Goal: Transaction & Acquisition: Purchase product/service

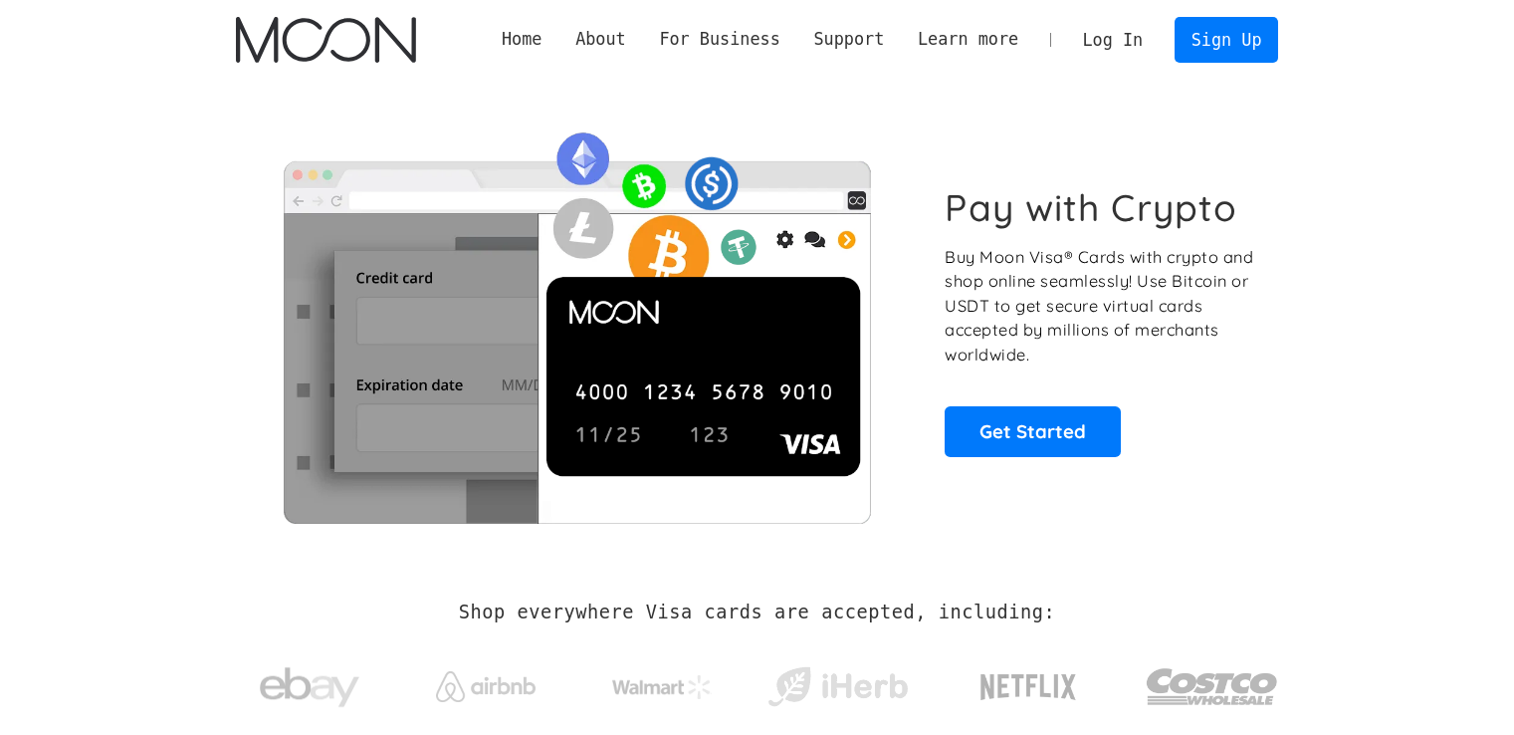
click at [1146, 41] on link "Log In" at bounding box center [1113, 40] width 94 height 44
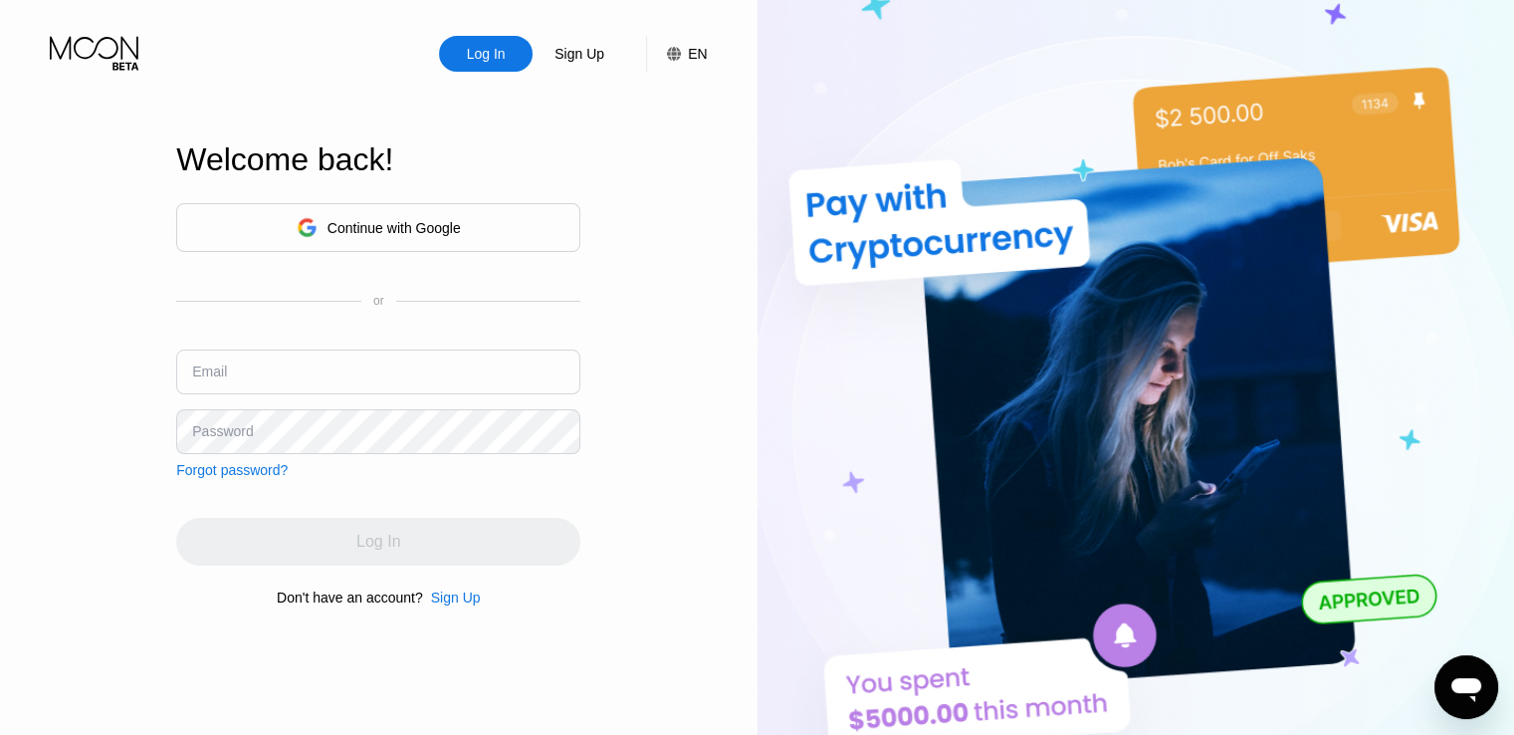
click at [375, 225] on div "Continue with Google" at bounding box center [394, 228] width 133 height 16
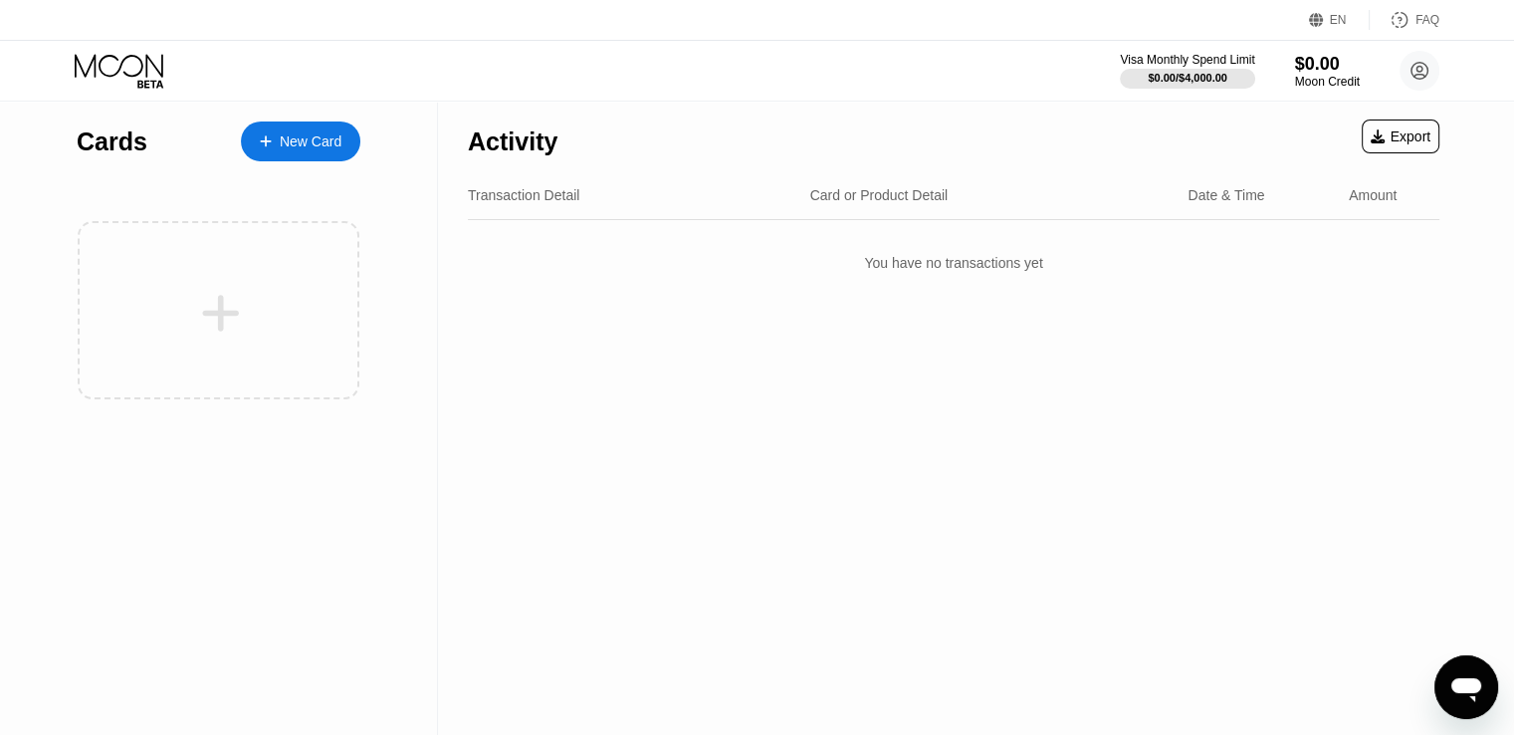
click at [0, 240] on div "Cards New Card" at bounding box center [219, 418] width 438 height 633
click at [66, 216] on div "Cards New Card" at bounding box center [219, 418] width 438 height 633
click at [133, 216] on div at bounding box center [219, 310] width 284 height 218
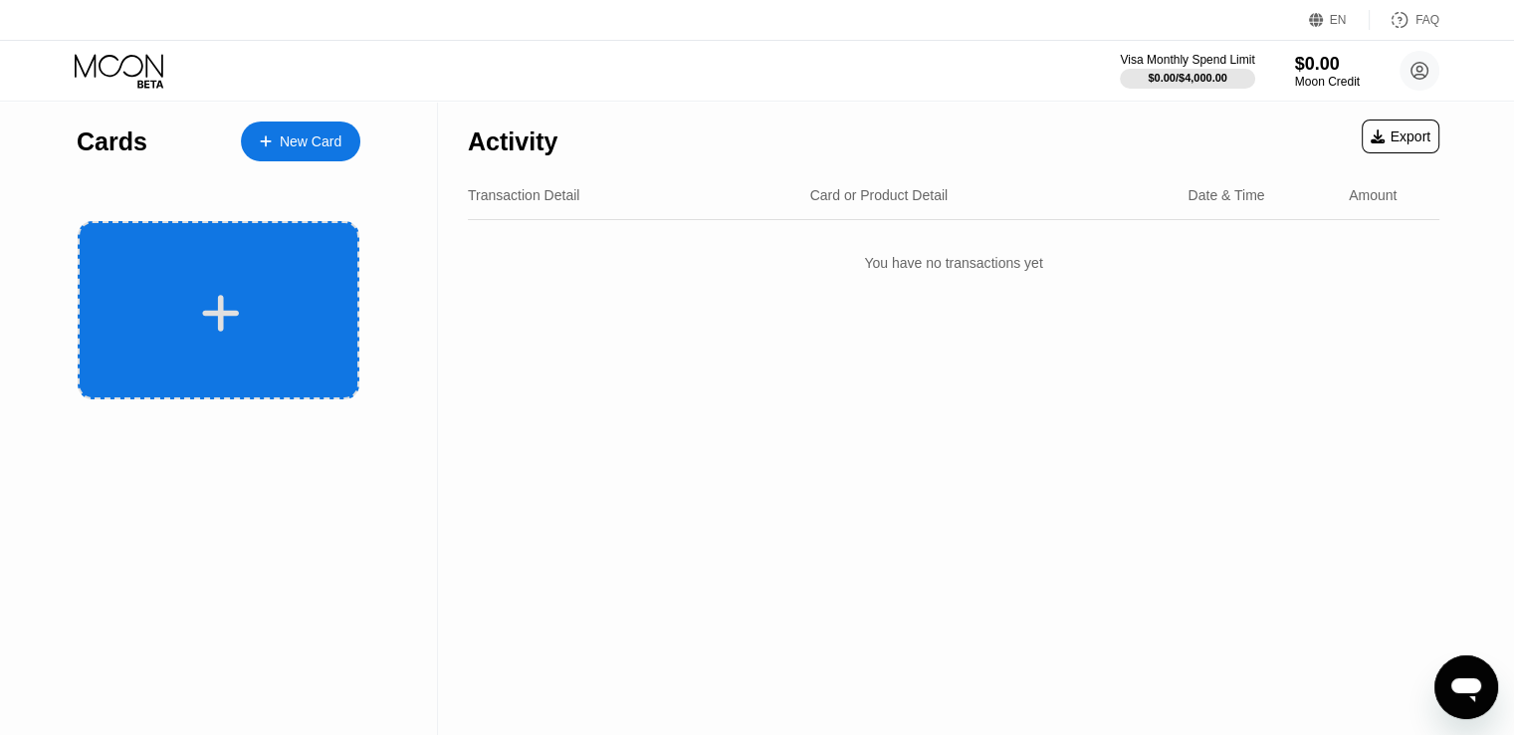
click at [226, 292] on icon at bounding box center [220, 313] width 39 height 45
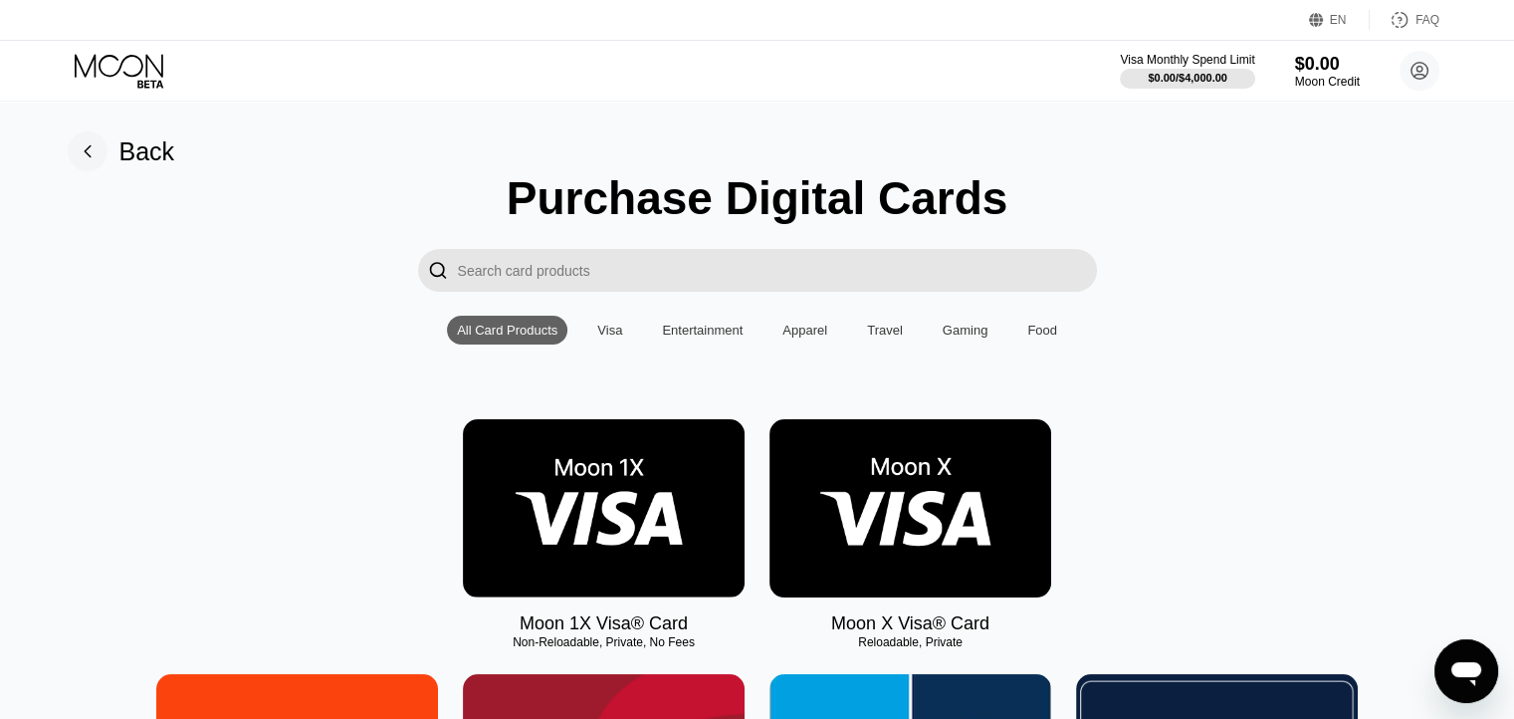
click at [573, 490] on img at bounding box center [604, 508] width 282 height 178
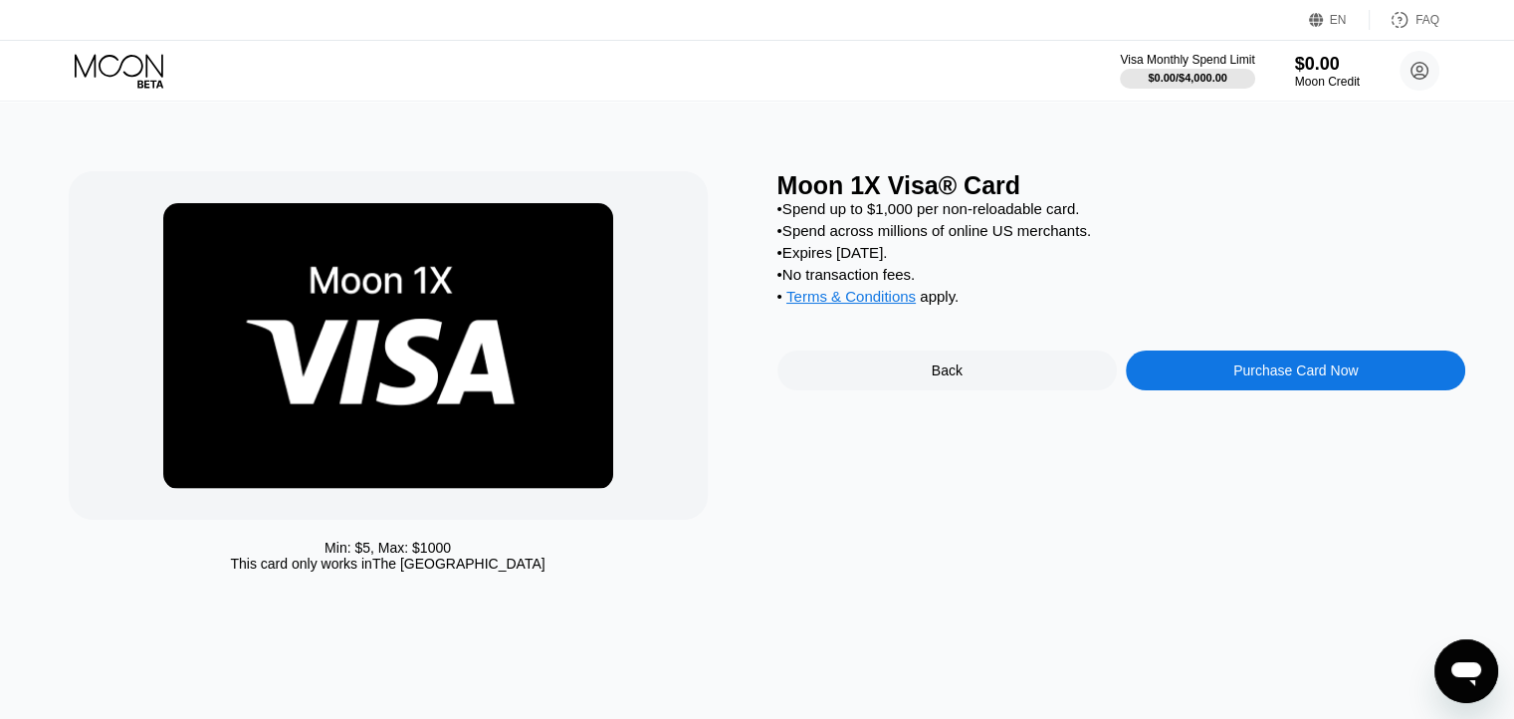
click at [1203, 390] on div "Purchase Card Now" at bounding box center [1296, 370] width 340 height 40
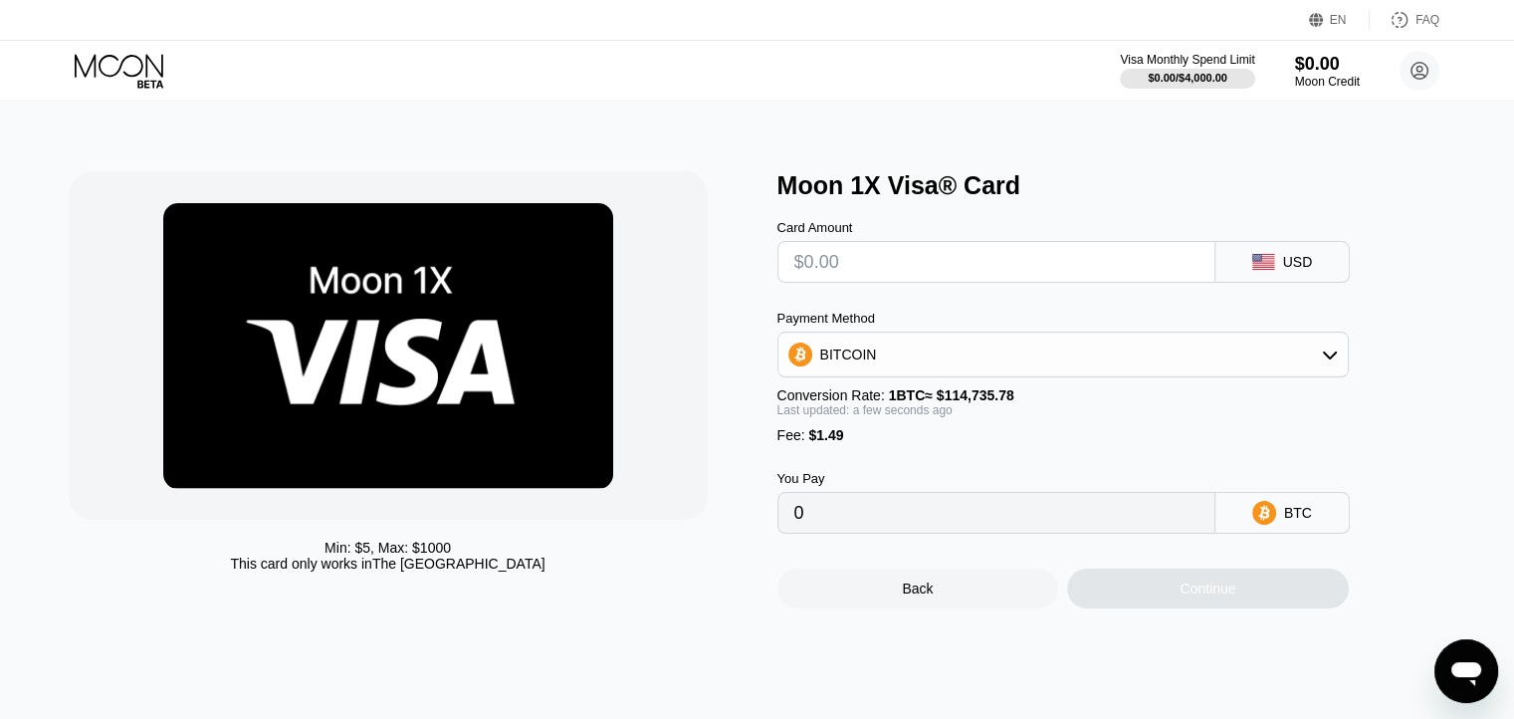
click at [810, 443] on div "Fee : $1.49" at bounding box center [1063, 435] width 571 height 16
click at [913, 366] on div "BITCOIN" at bounding box center [1063, 355] width 569 height 40
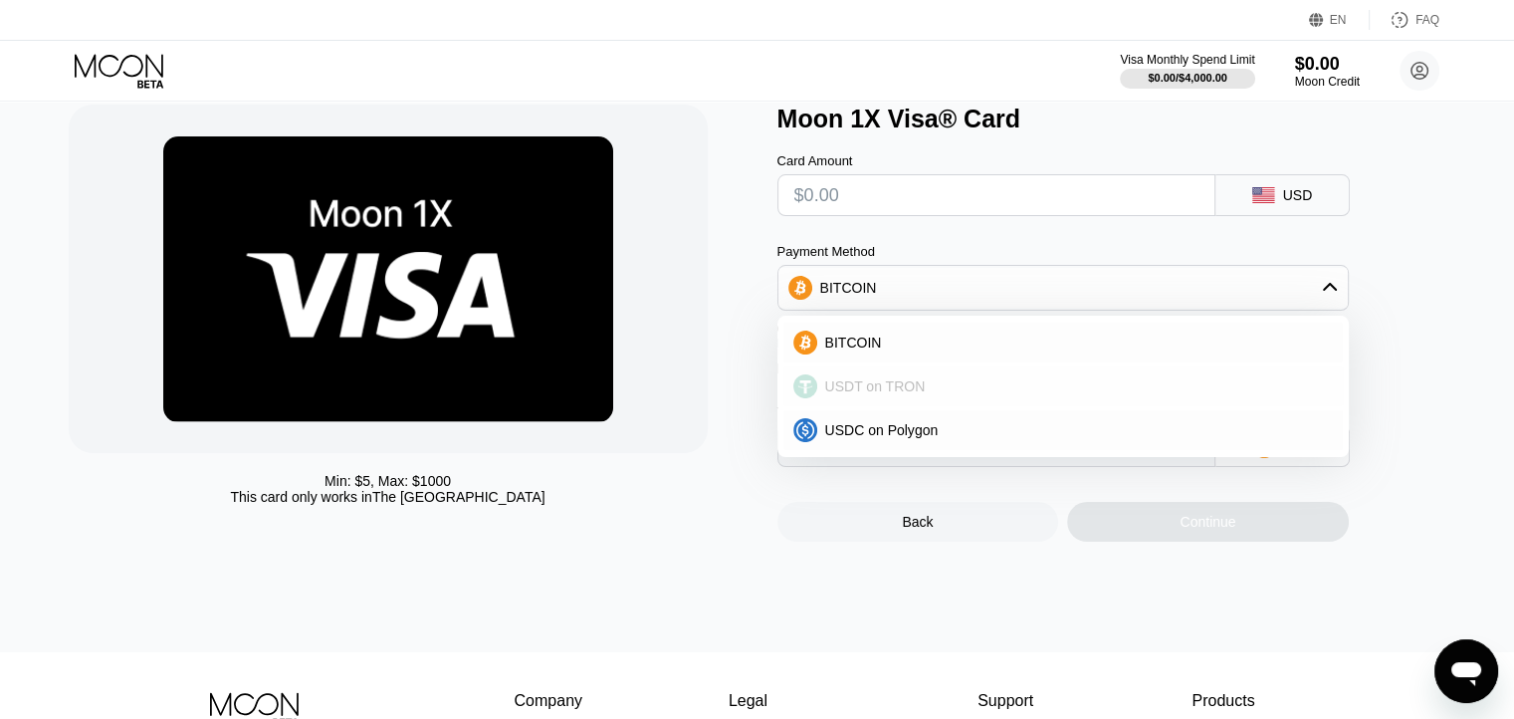
scroll to position [100, 0]
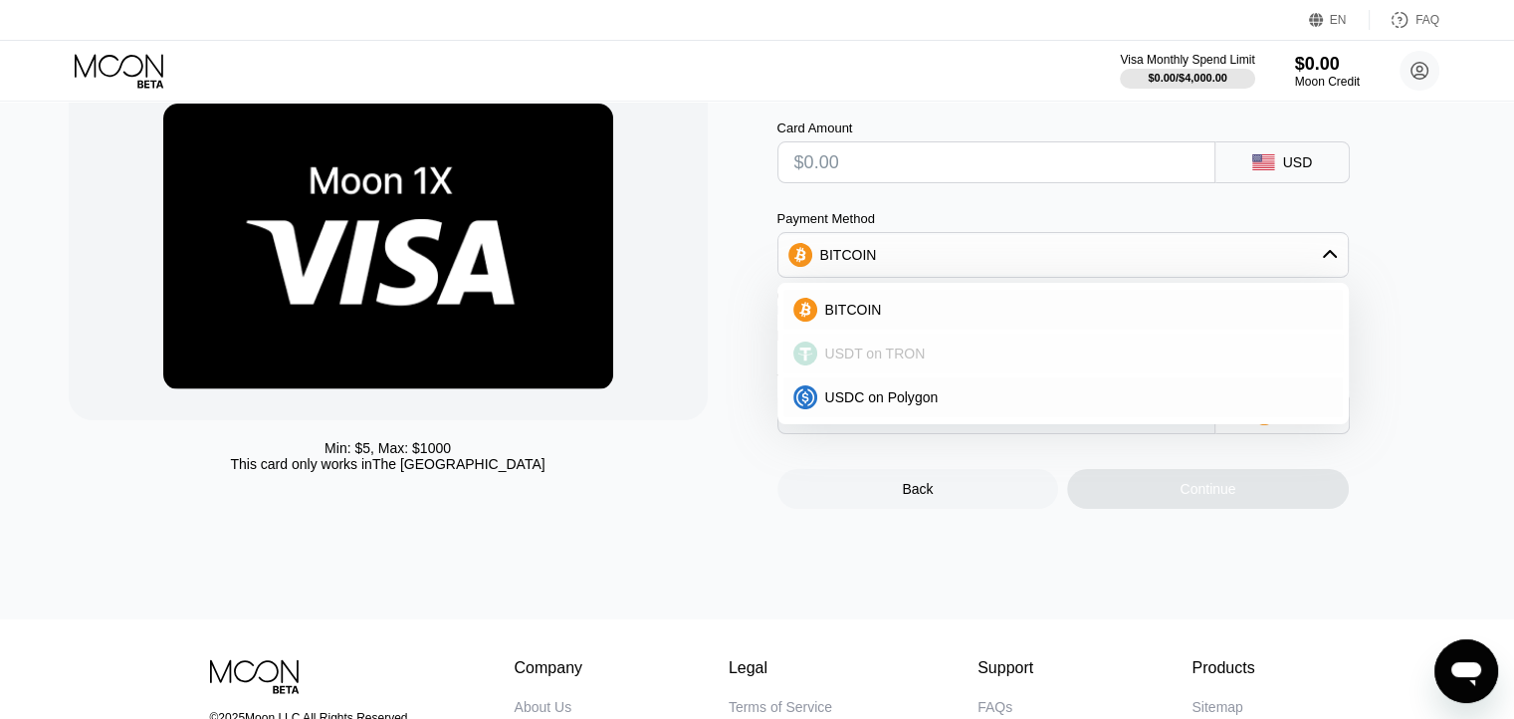
click at [947, 361] on div "USDT on TRON" at bounding box center [1075, 353] width 516 height 16
type input "0.00"
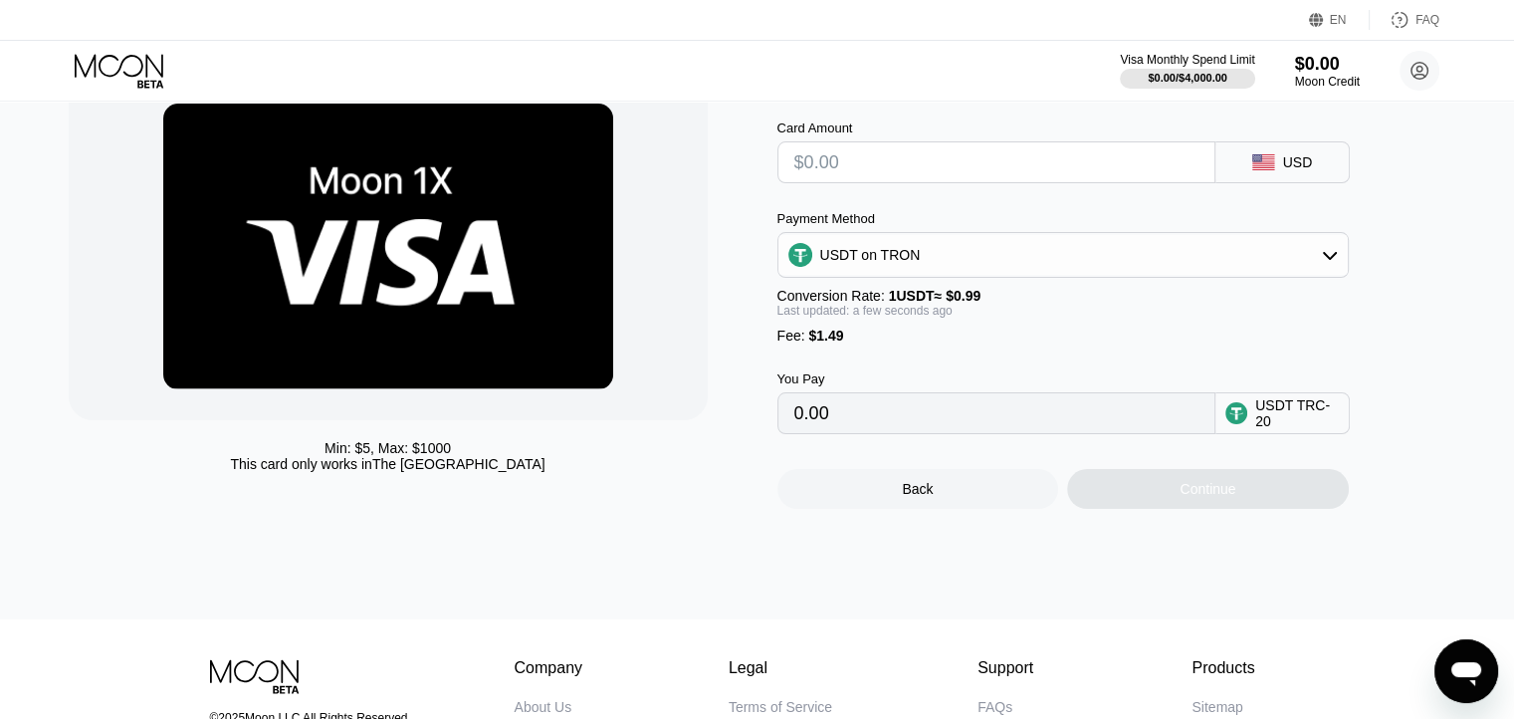
drag, startPoint x: 844, startPoint y: 343, endPoint x: 832, endPoint y: 343, distance: 11.9
click at [832, 343] on div "Fee : $1.49" at bounding box center [1063, 336] width 571 height 16
drag, startPoint x: 827, startPoint y: 343, endPoint x: 861, endPoint y: 347, distance: 34.1
click at [832, 343] on span "$1.49" at bounding box center [825, 336] width 35 height 16
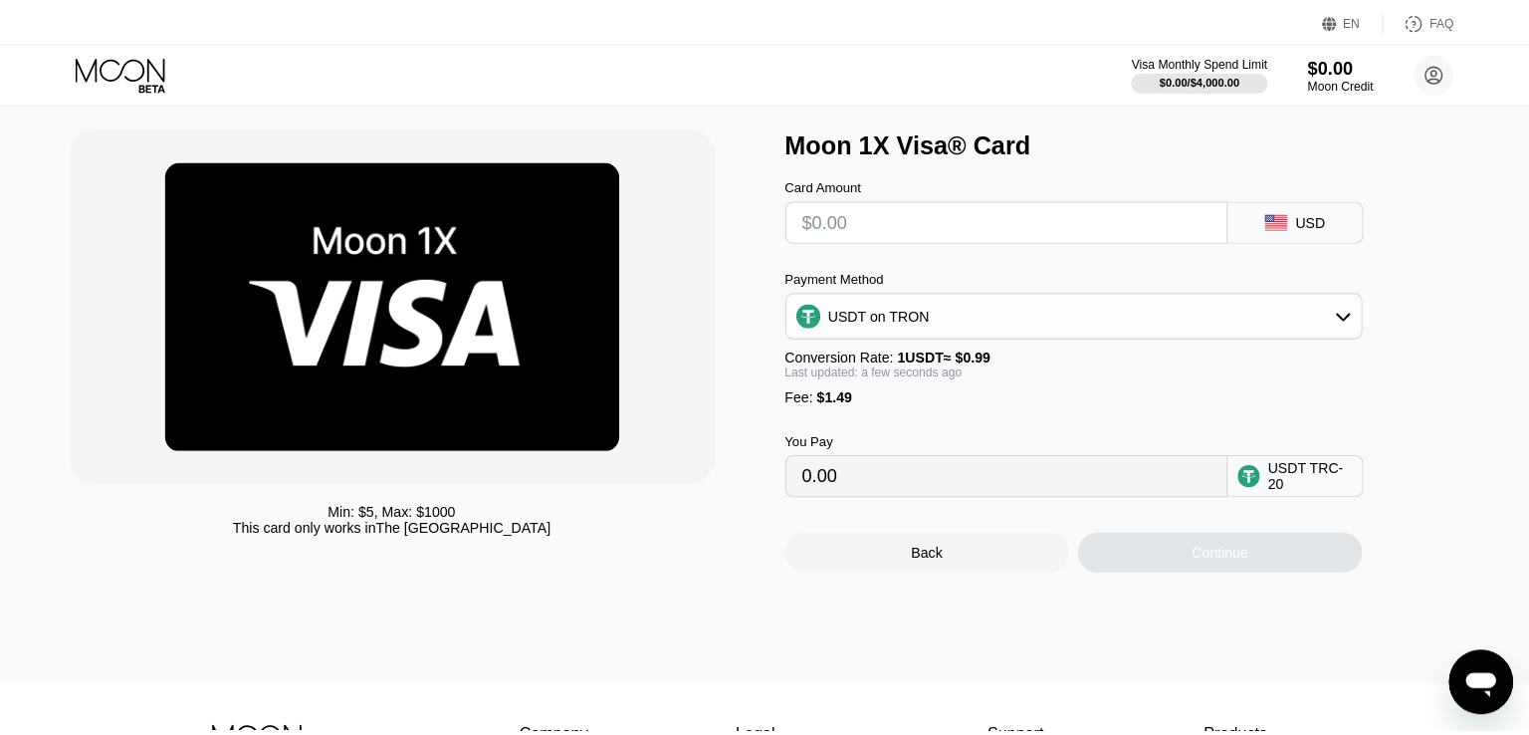
scroll to position [0, 0]
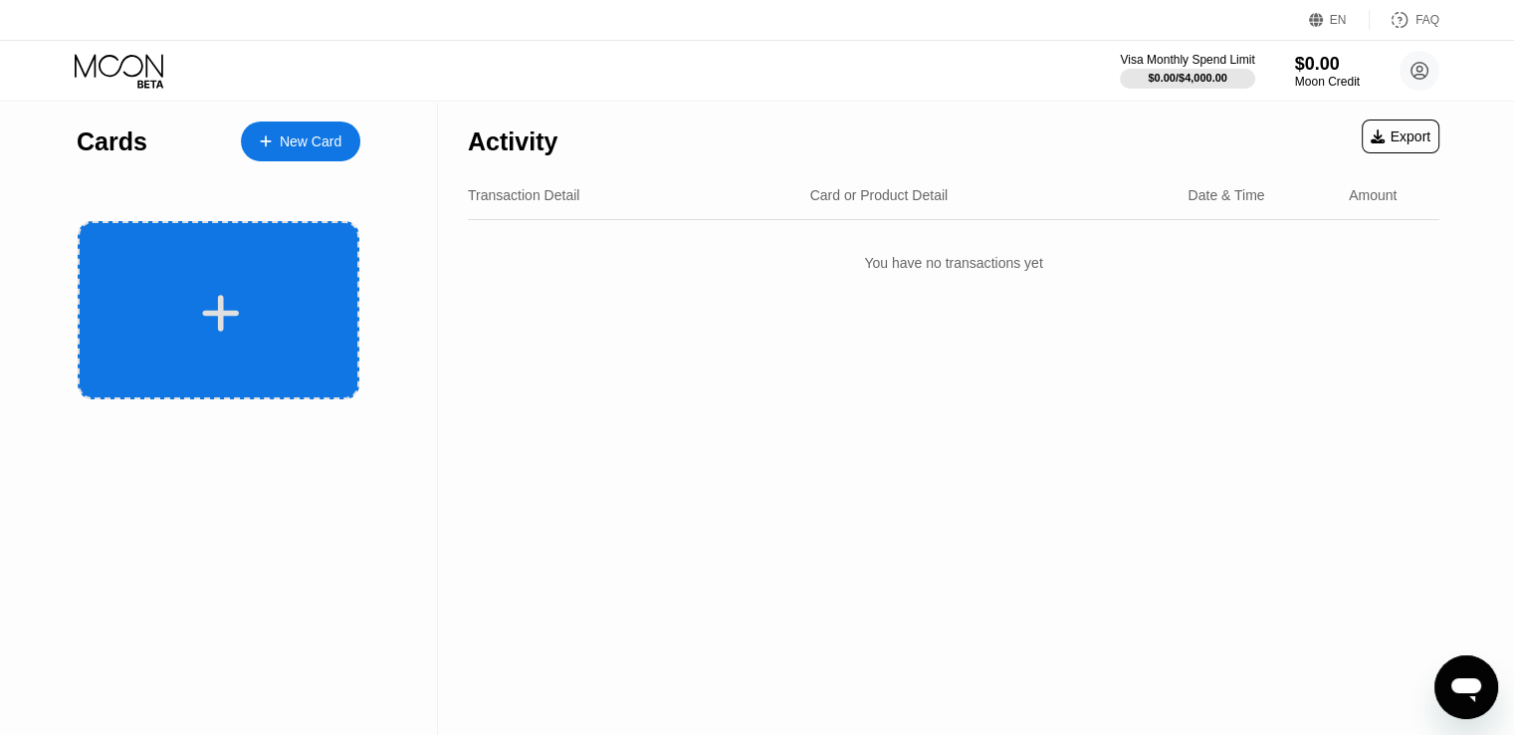
click at [311, 280] on div at bounding box center [219, 310] width 282 height 178
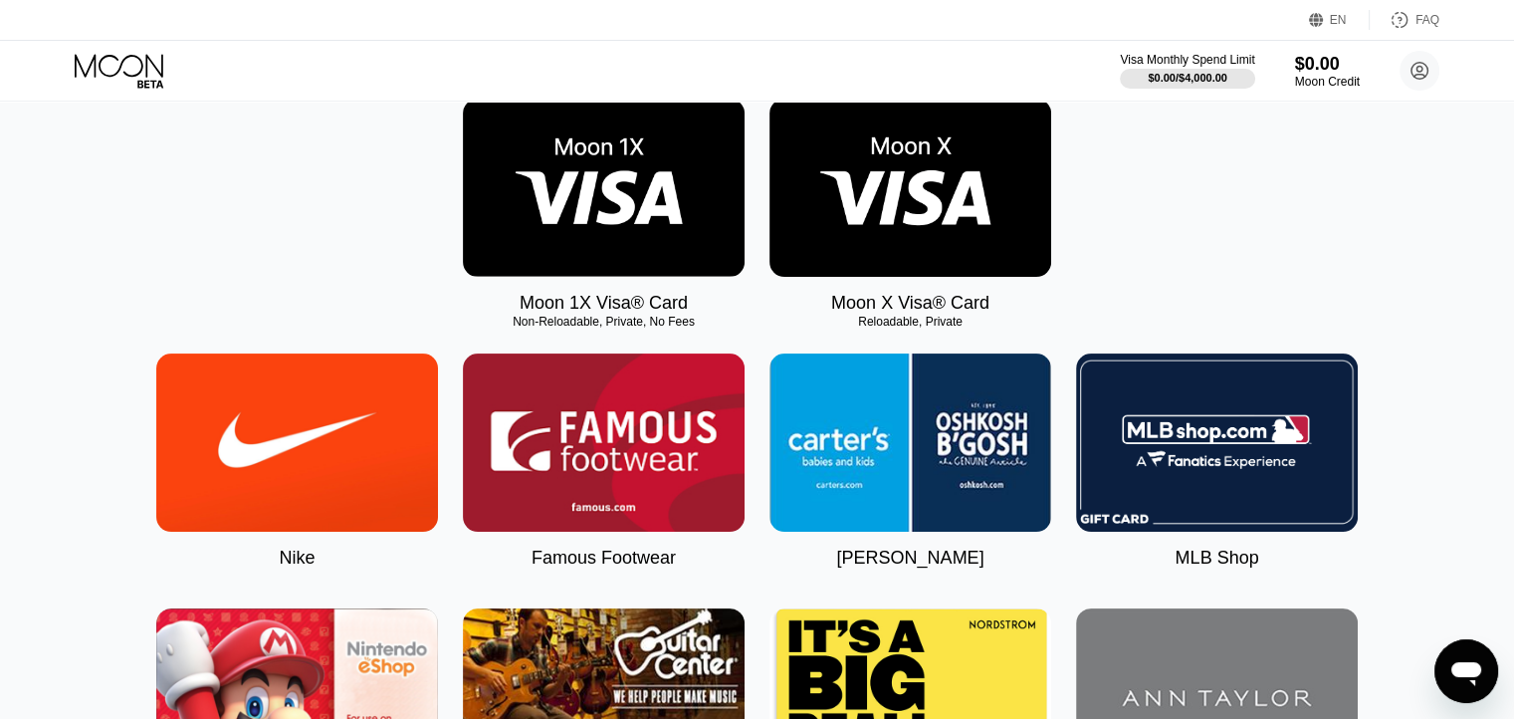
scroll to position [299, 0]
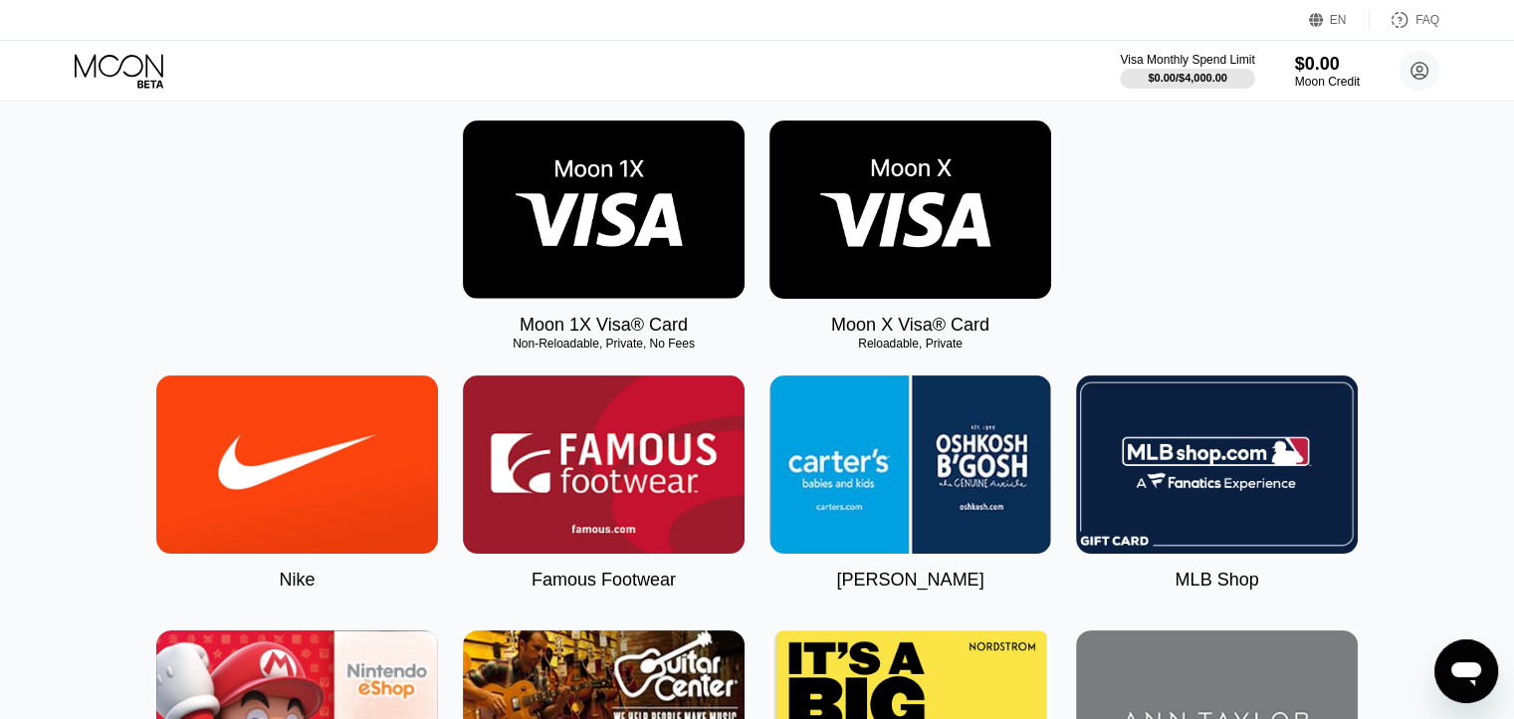
click at [948, 200] on img at bounding box center [911, 209] width 282 height 178
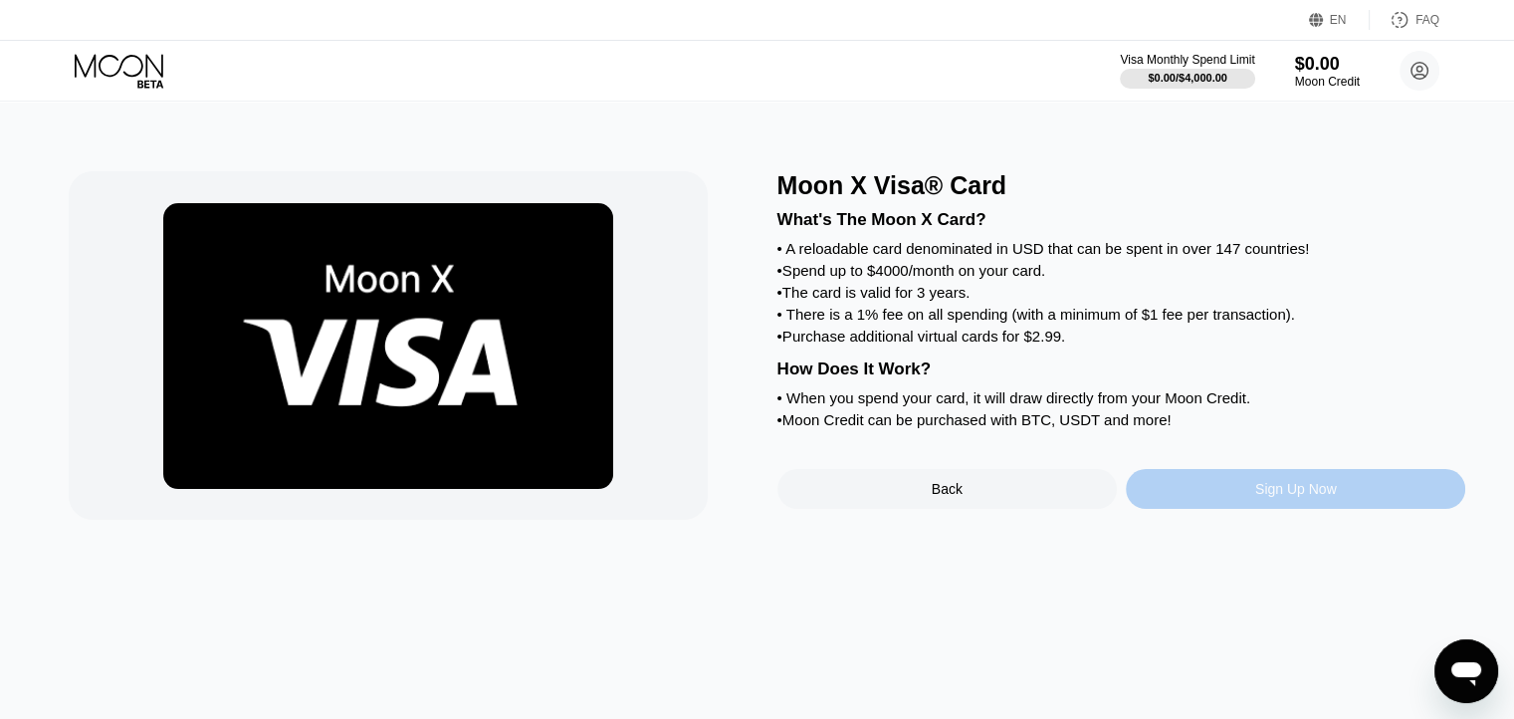
click at [1229, 503] on div "Sign Up Now" at bounding box center [1296, 489] width 340 height 40
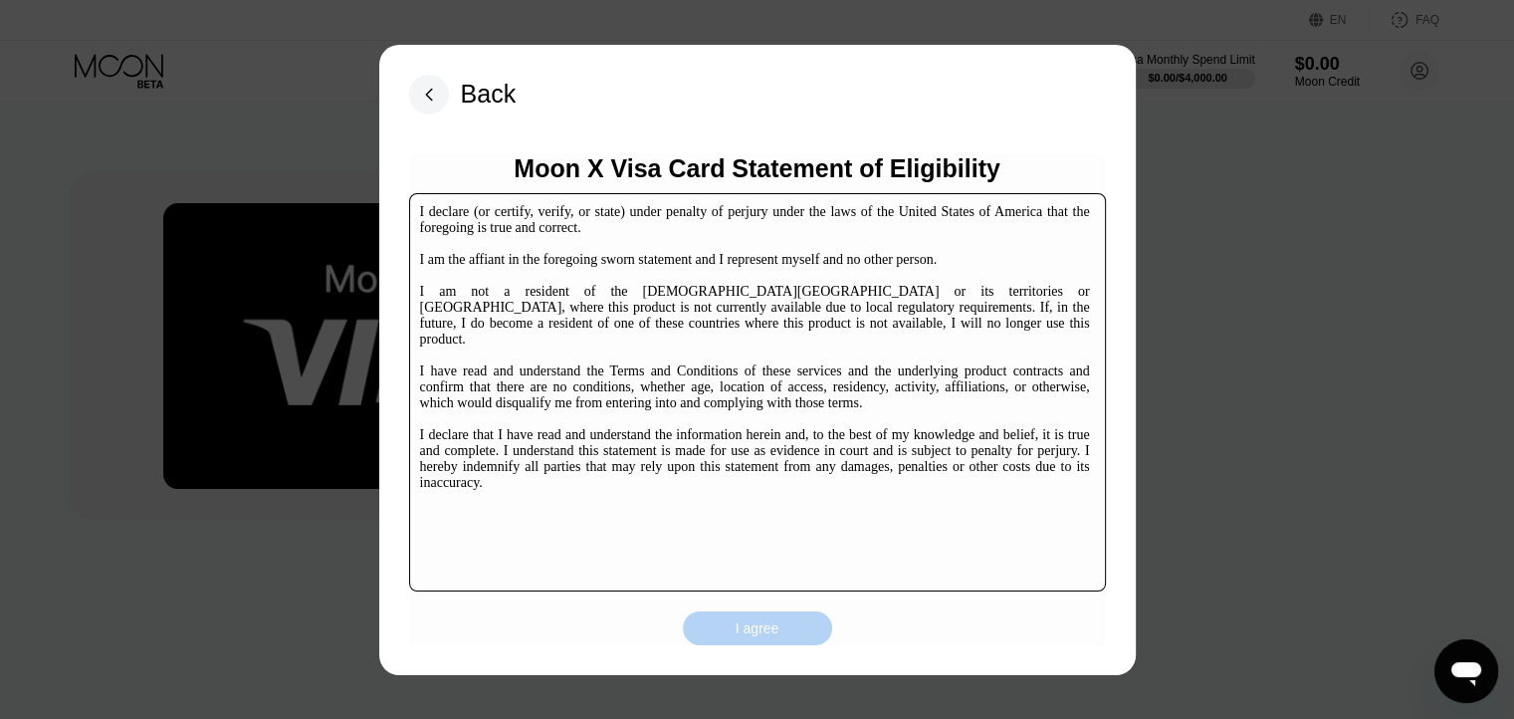
click at [816, 632] on div "I agree" at bounding box center [757, 628] width 149 height 34
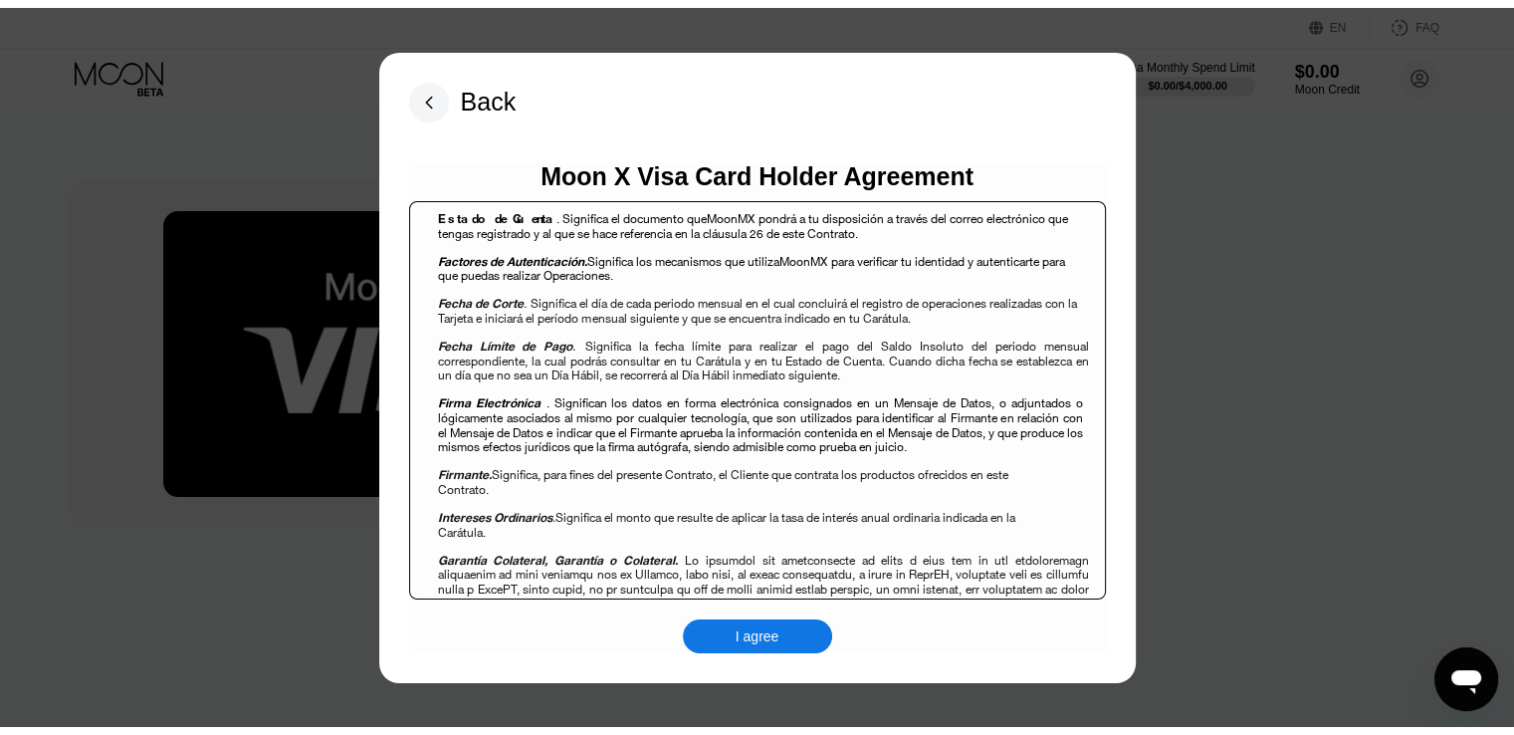
scroll to position [1195, 0]
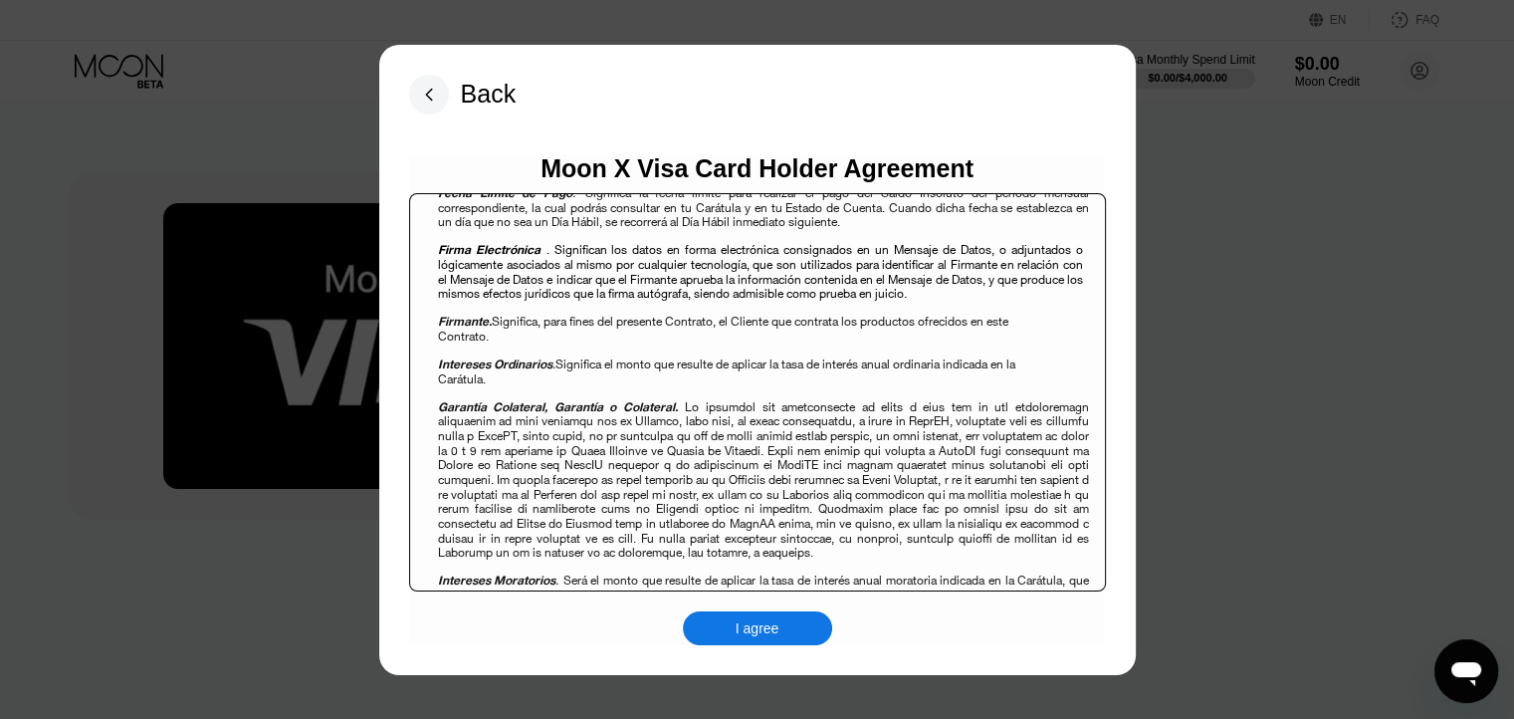
click at [777, 641] on div "I agree" at bounding box center [757, 628] width 149 height 34
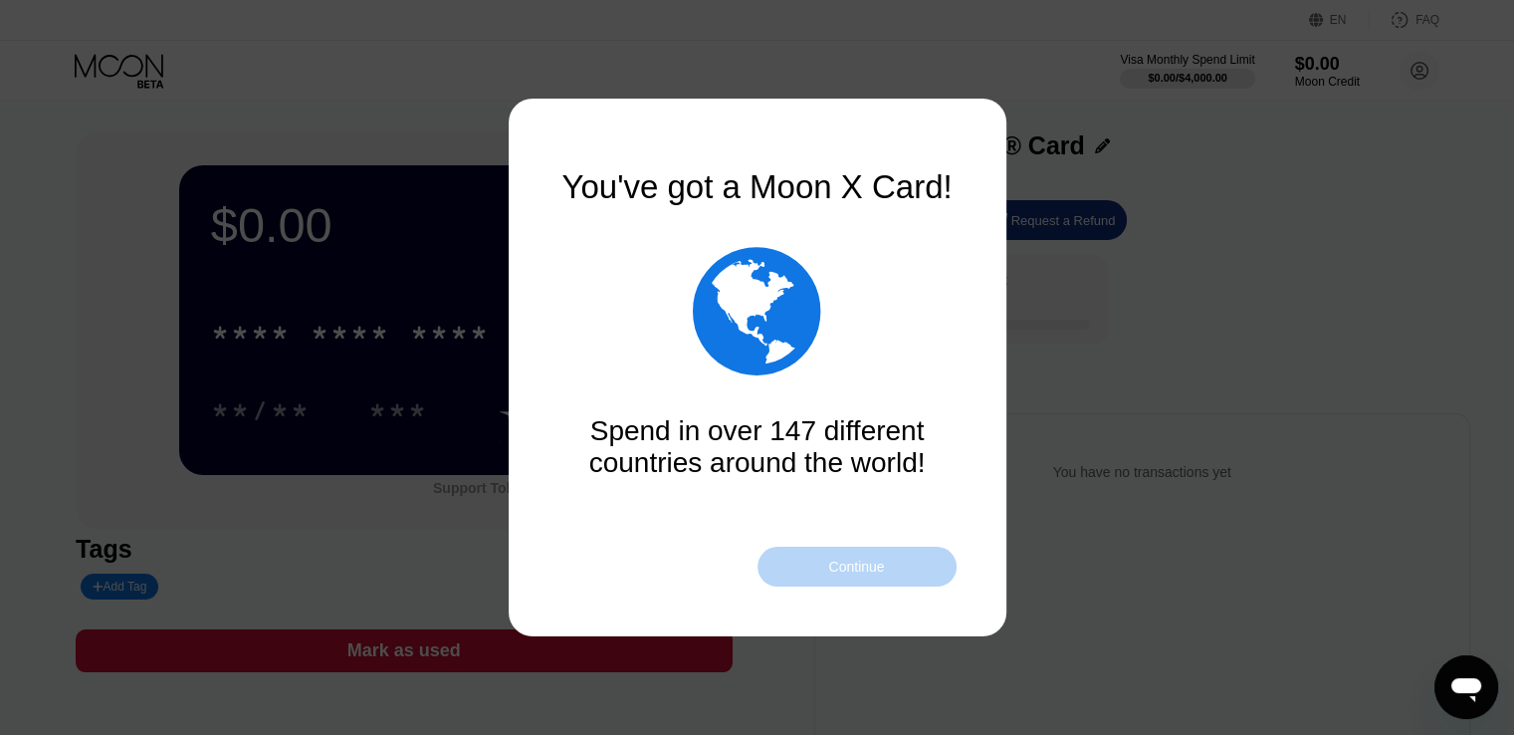
click at [846, 571] on div "Continue" at bounding box center [856, 567] width 56 height 16
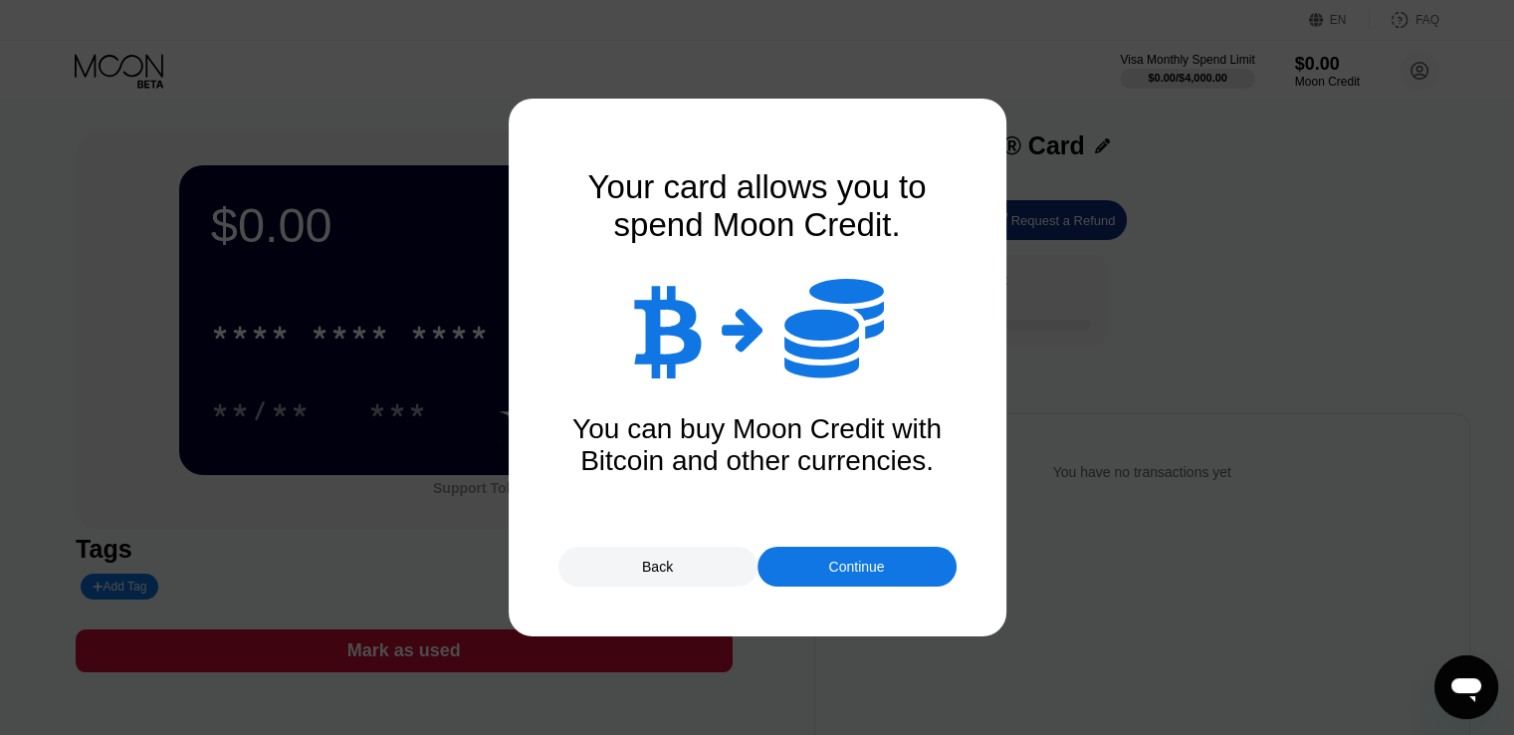
click at [839, 563] on div "Continue" at bounding box center [856, 567] width 56 height 16
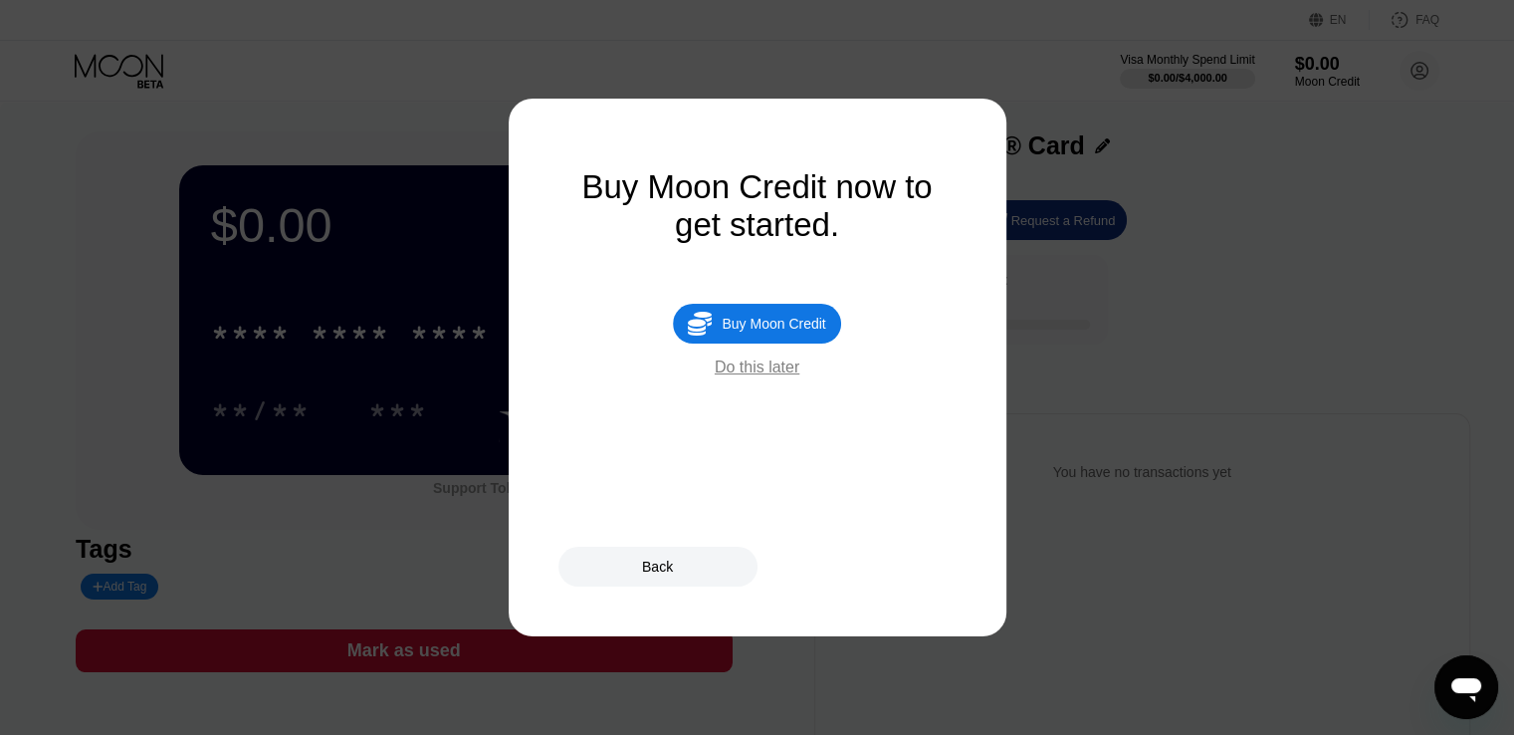
click at [778, 332] on div "Buy Moon Credit" at bounding box center [774, 324] width 104 height 16
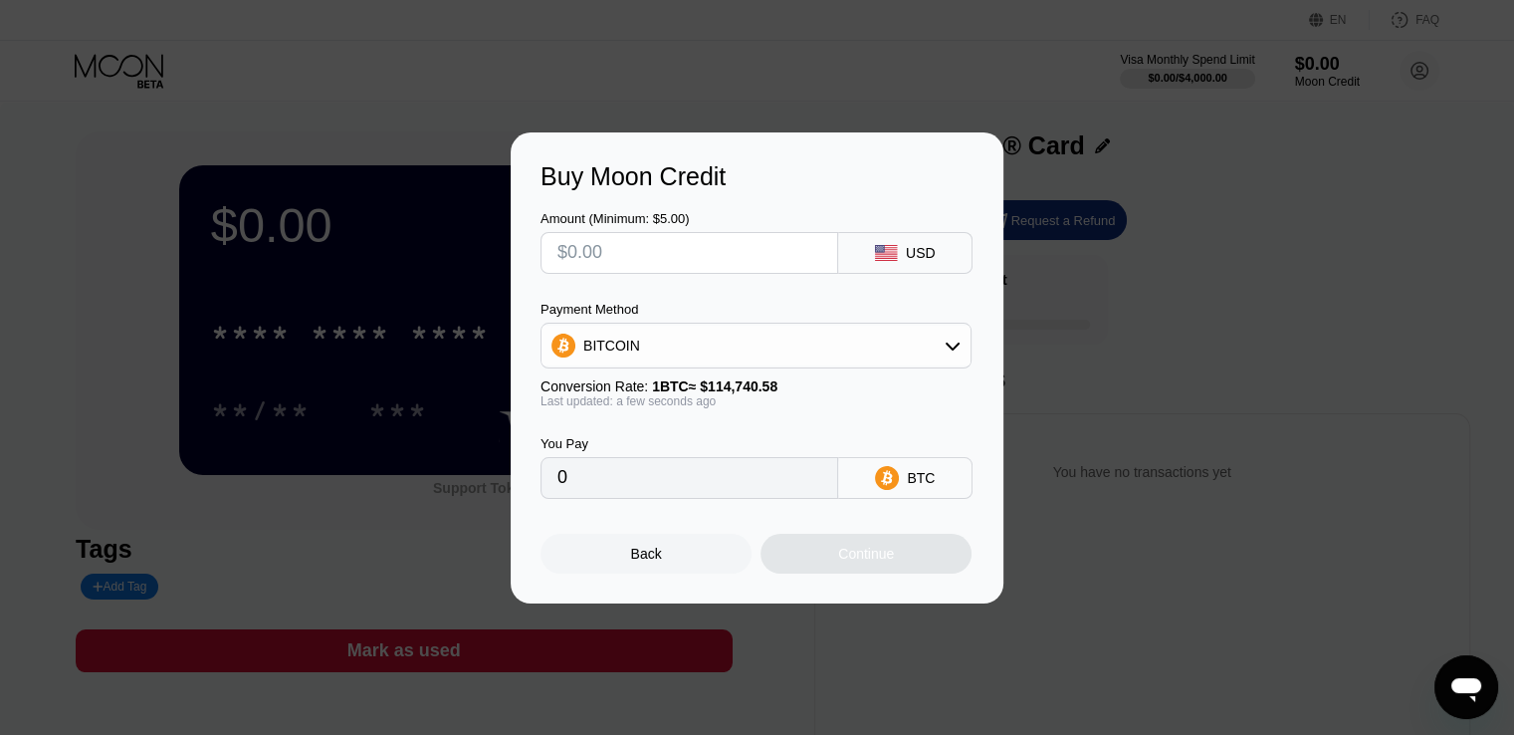
click at [708, 341] on div "BITCOIN" at bounding box center [756, 346] width 429 height 40
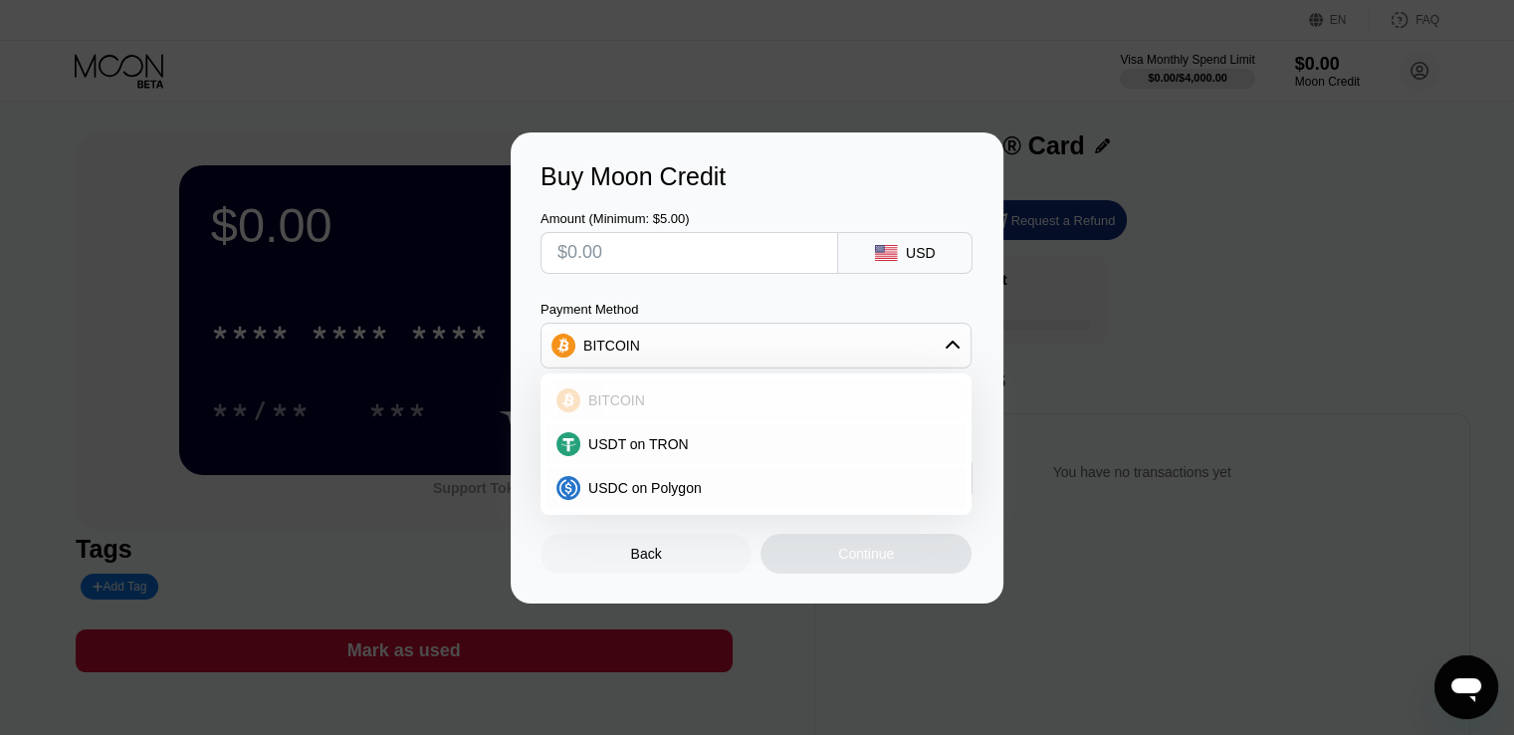
click at [679, 431] on div "USDT on TRON" at bounding box center [756, 444] width 419 height 40
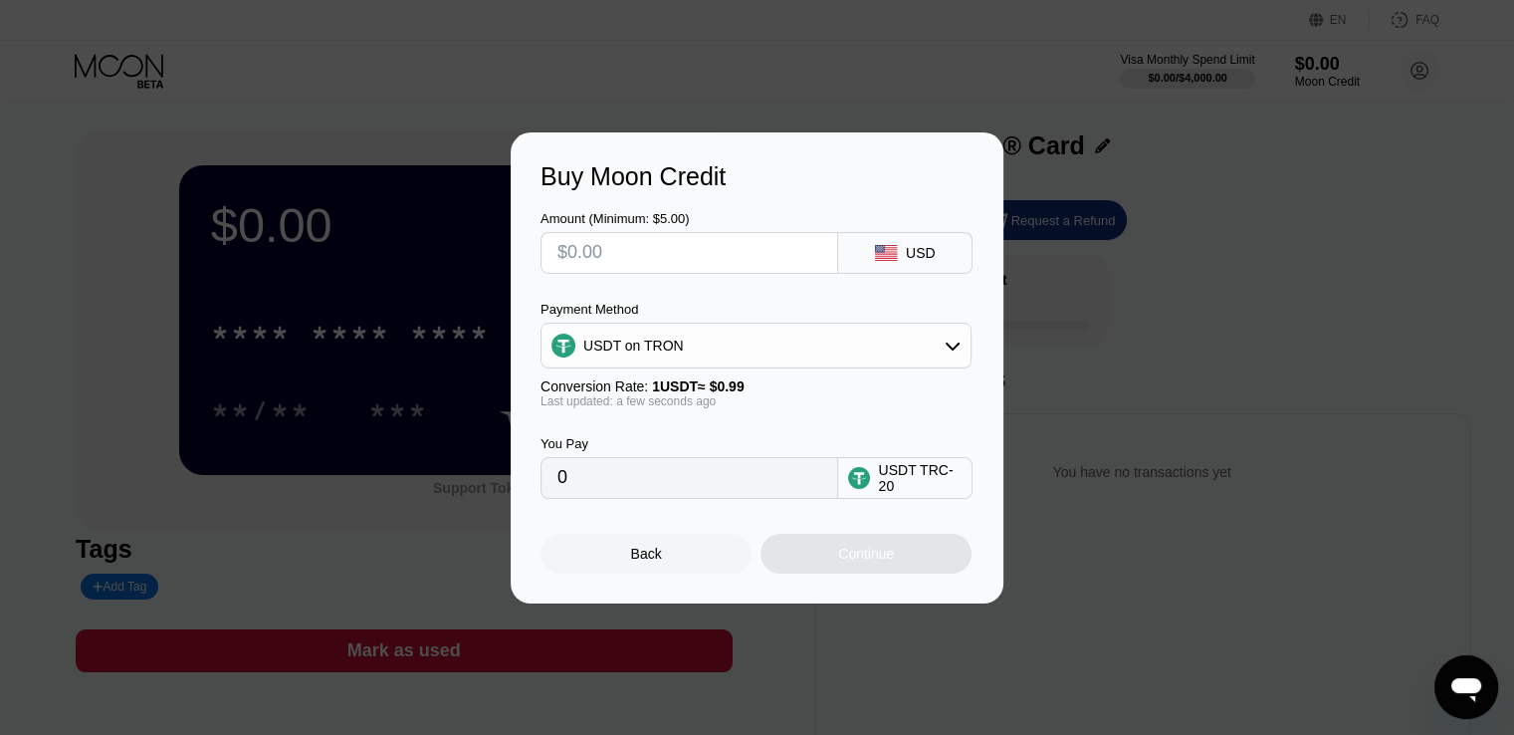
type input "0.00"
click at [673, 280] on div "Amount (Minimum: $5.00) USD Payment Method USDT on TRON Conversion Rate: 1 USDT…" at bounding box center [757, 345] width 433 height 308
click at [702, 258] on input "text" at bounding box center [690, 253] width 264 height 40
type input "$5"
type input "5.05"
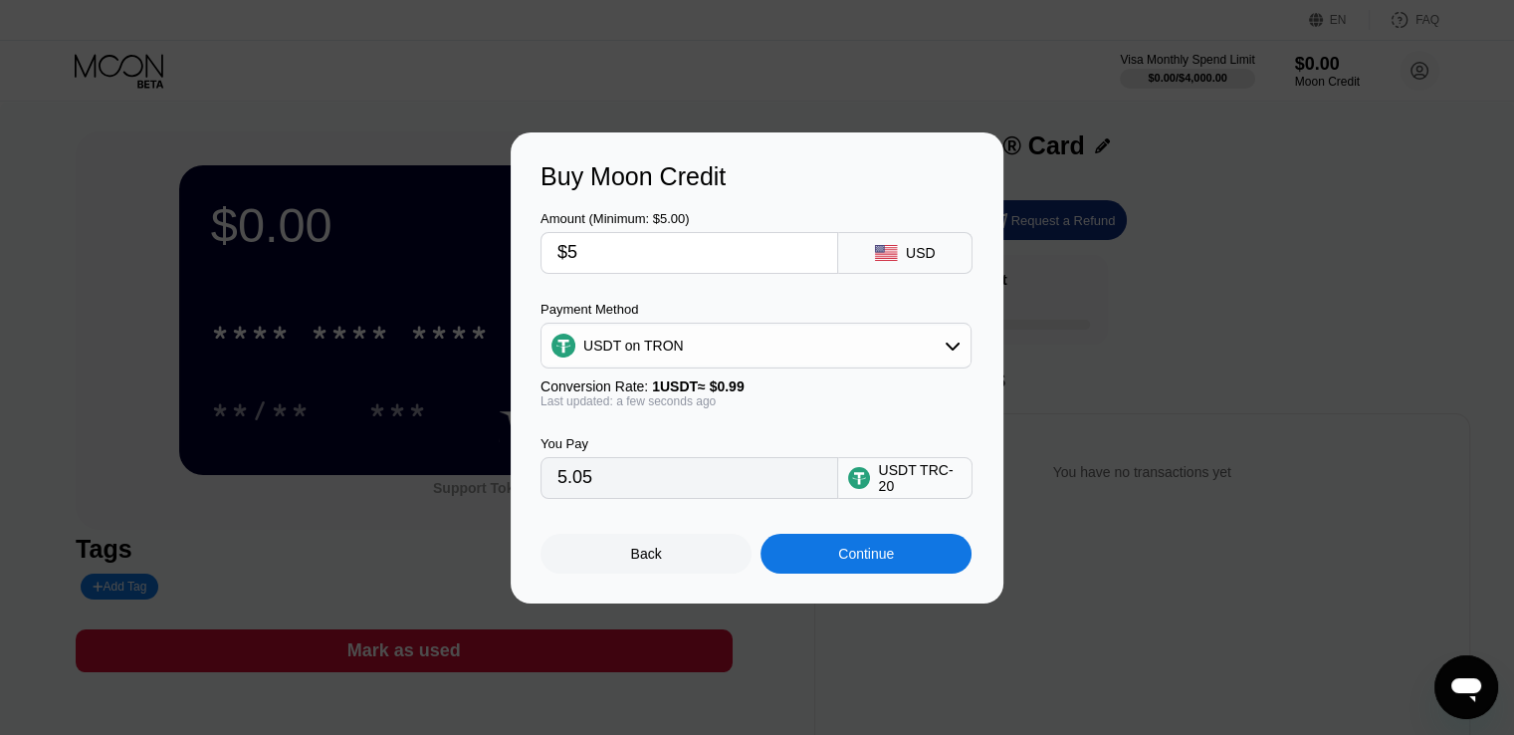
type input "$5"
click at [625, 568] on div "Back" at bounding box center [646, 554] width 211 height 40
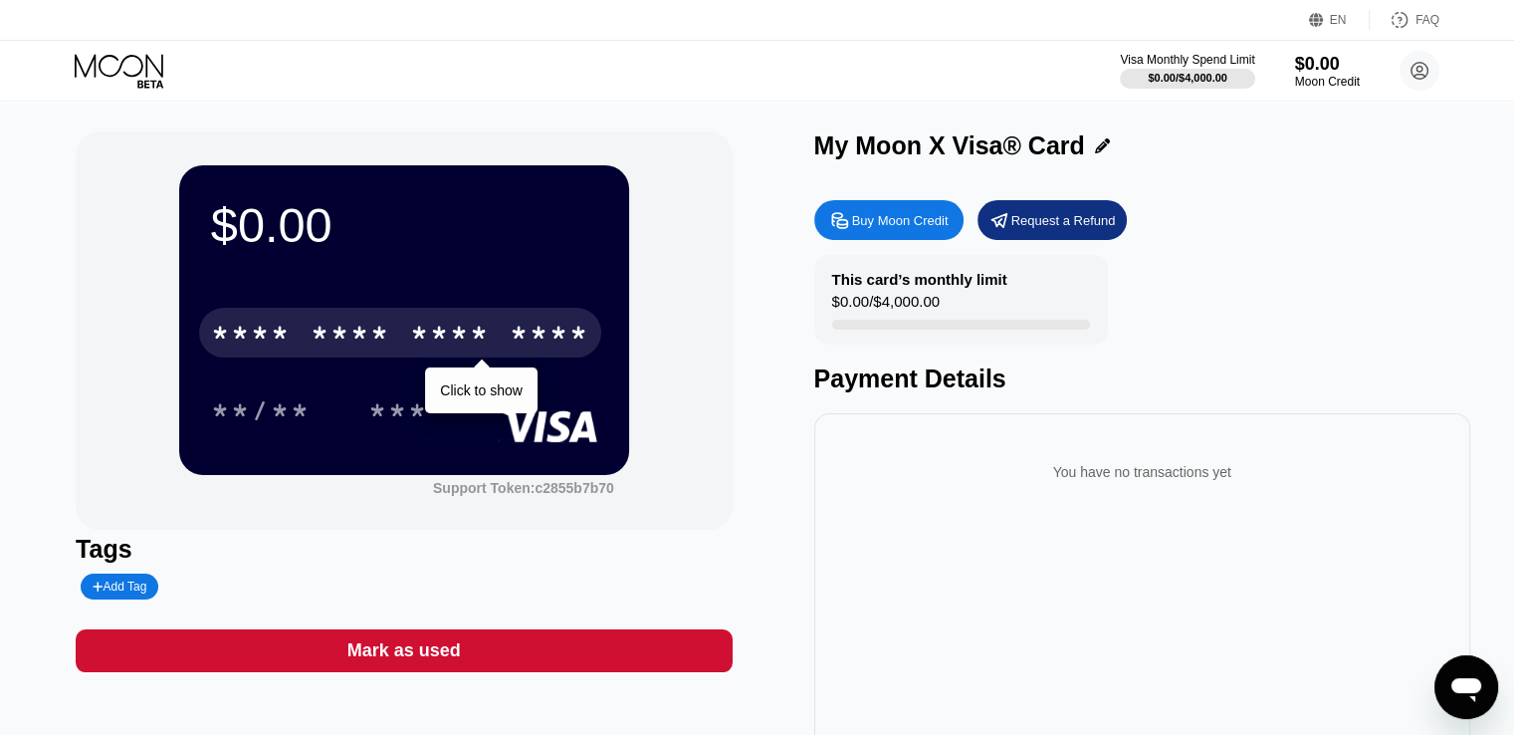
click at [522, 336] on div "****" at bounding box center [550, 336] width 80 height 32
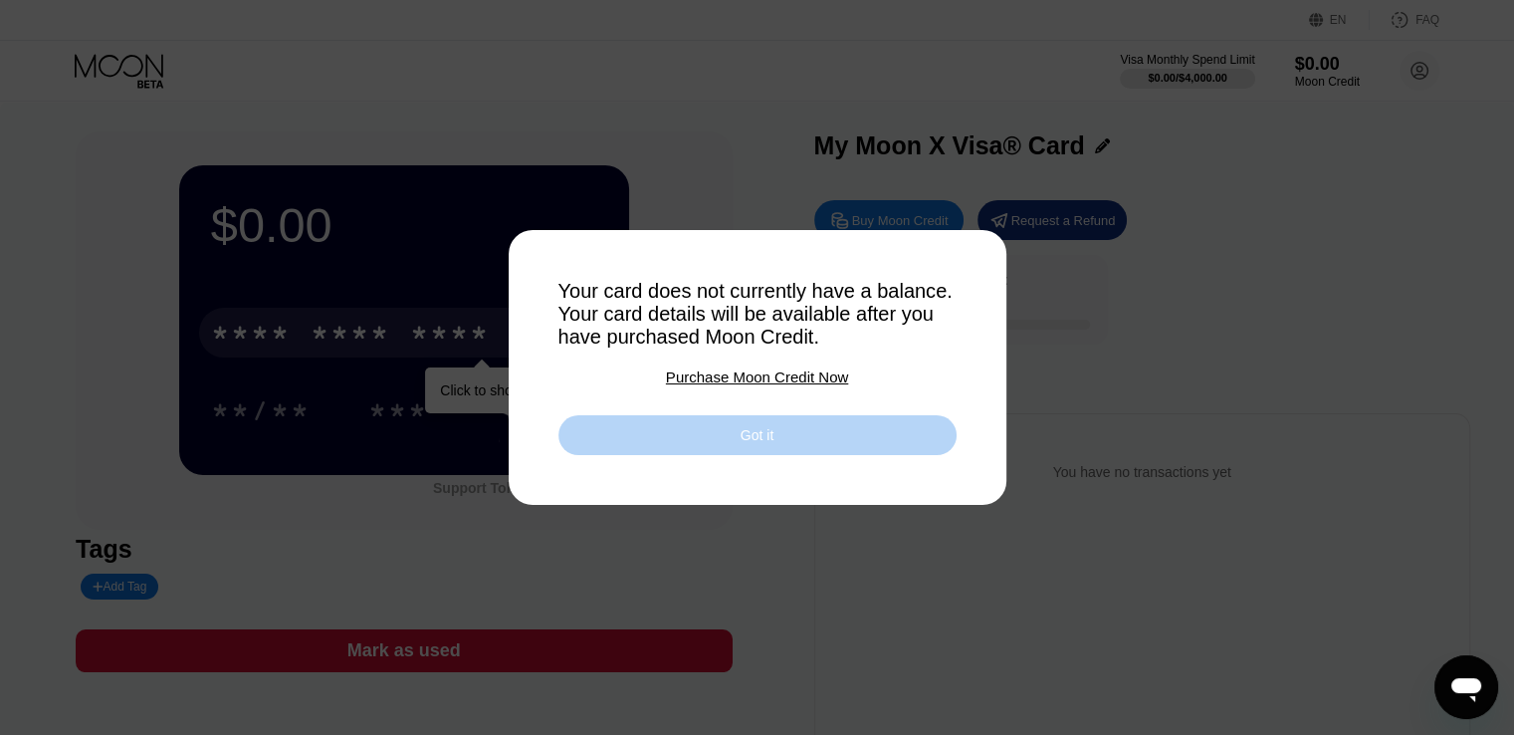
click at [659, 447] on div "Got it" at bounding box center [758, 435] width 398 height 40
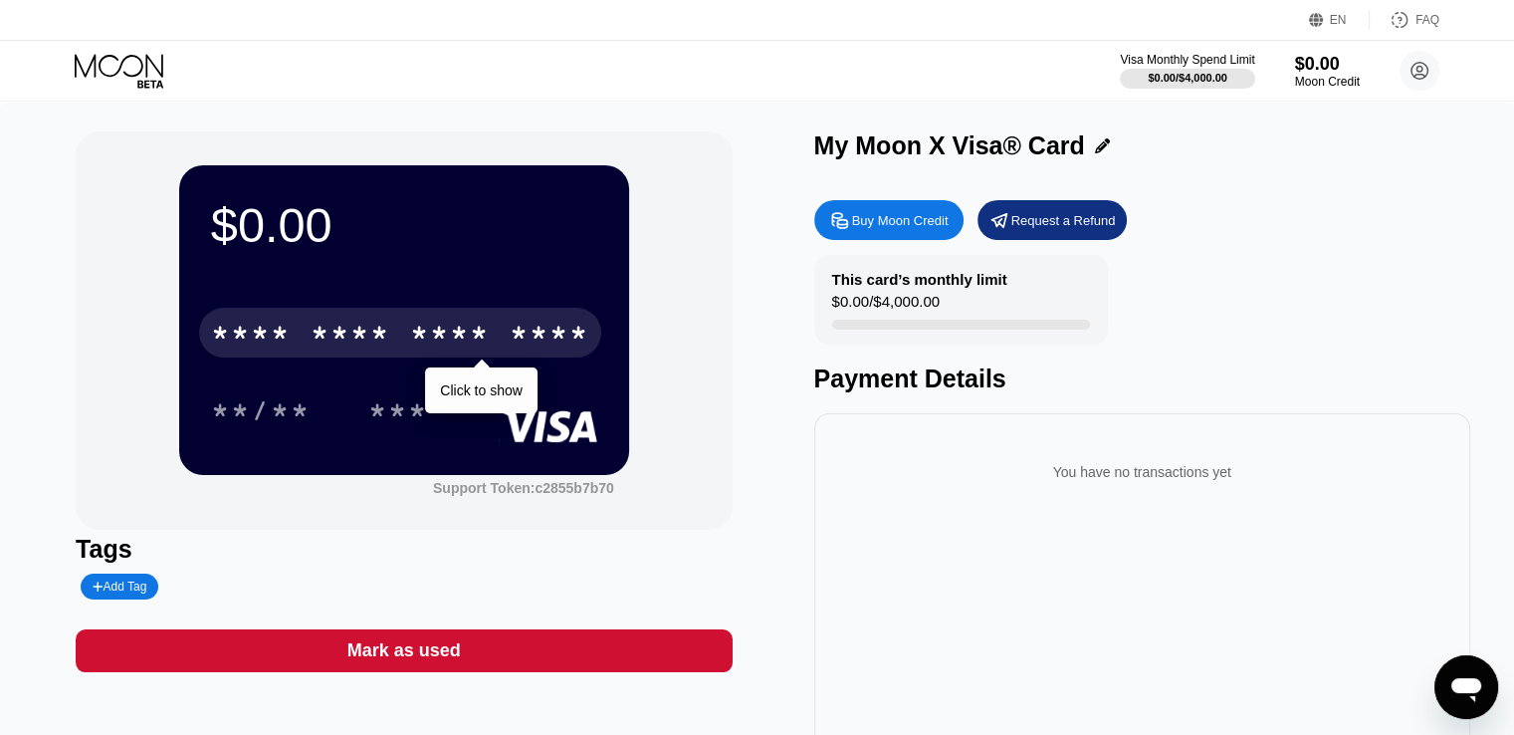
click at [896, 229] on div "Buy Moon Credit" at bounding box center [900, 220] width 97 height 17
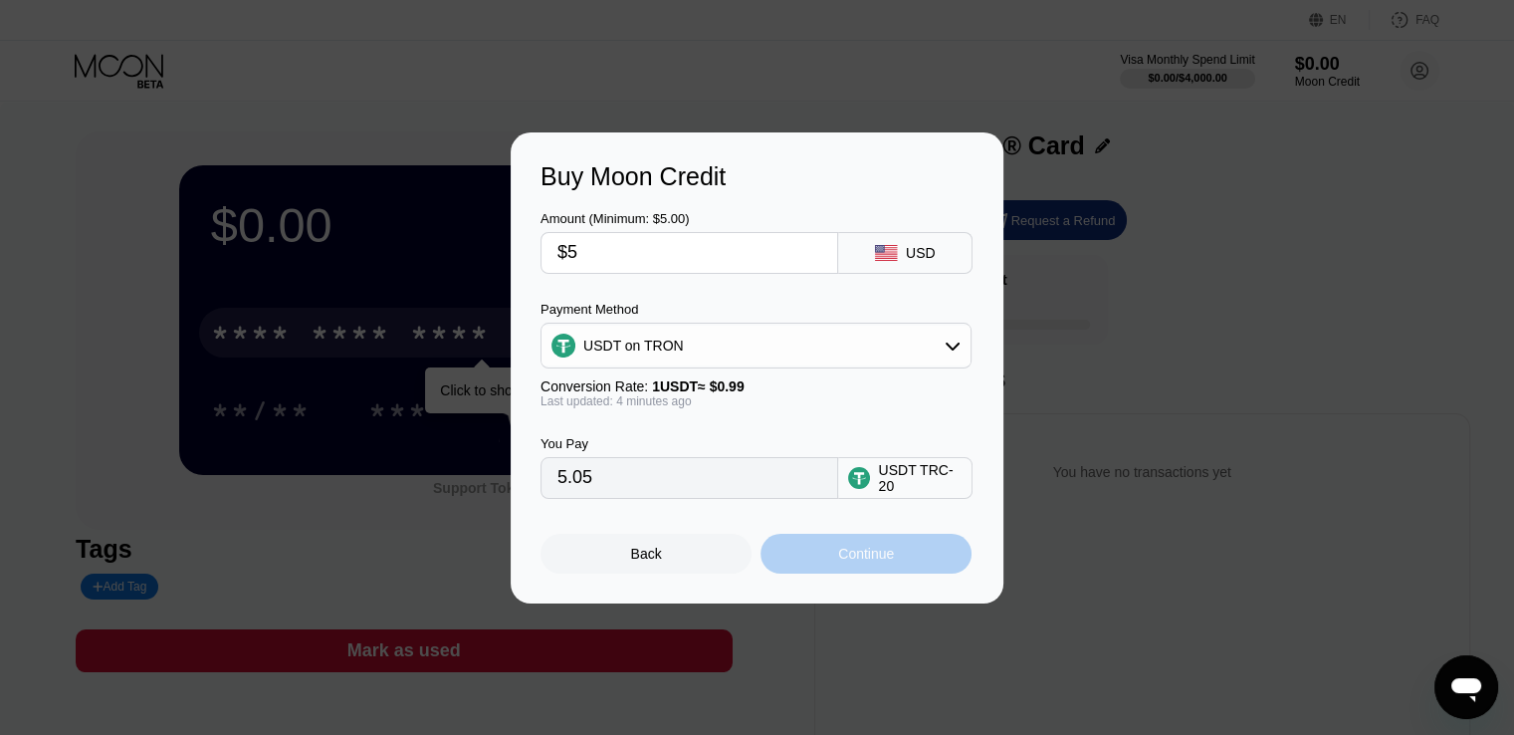
click at [838, 555] on div "Continue" at bounding box center [866, 554] width 56 height 16
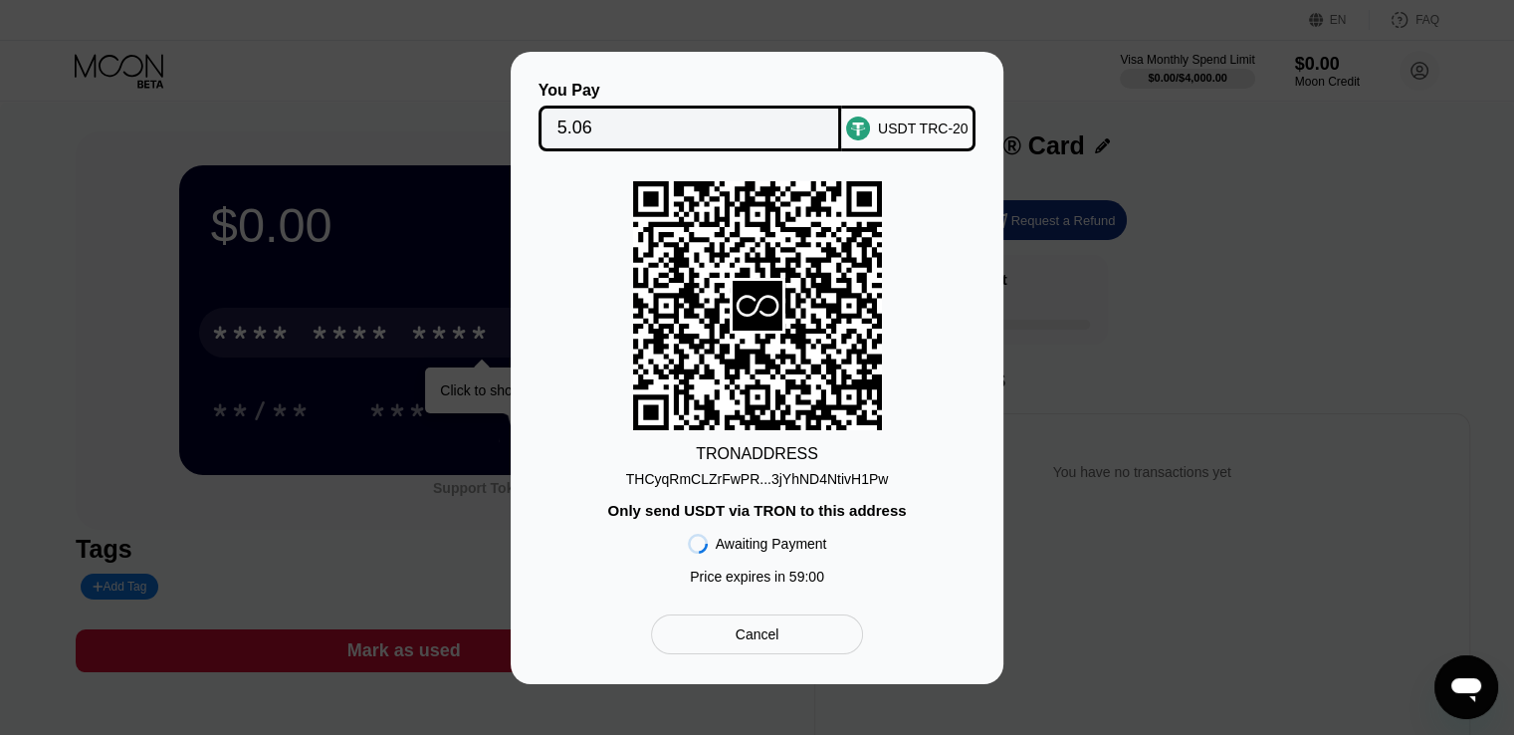
click at [841, 476] on div "THCyqRmCLZrFwPR...3jYhND4NtivH1Pw" at bounding box center [757, 479] width 263 height 16
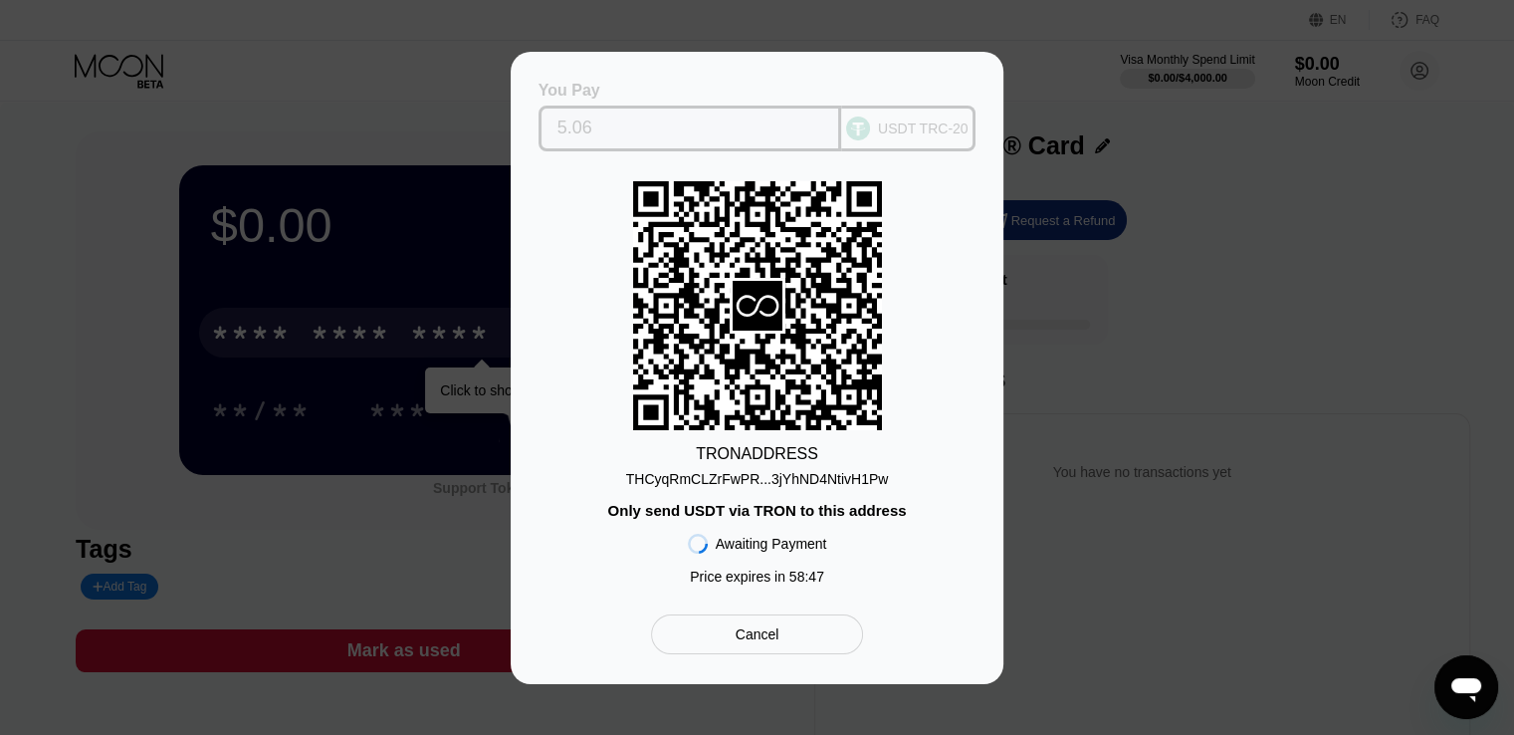
drag, startPoint x: 685, startPoint y: 126, endPoint x: 409, endPoint y: 140, distance: 276.1
click at [409, 140] on div "You Pay 5.06 USDT TRC-20 TRON ADDRESS THCyqRmCLZrFwPR...3jYhND4NtivH1Pw Only se…" at bounding box center [757, 368] width 1514 height 632
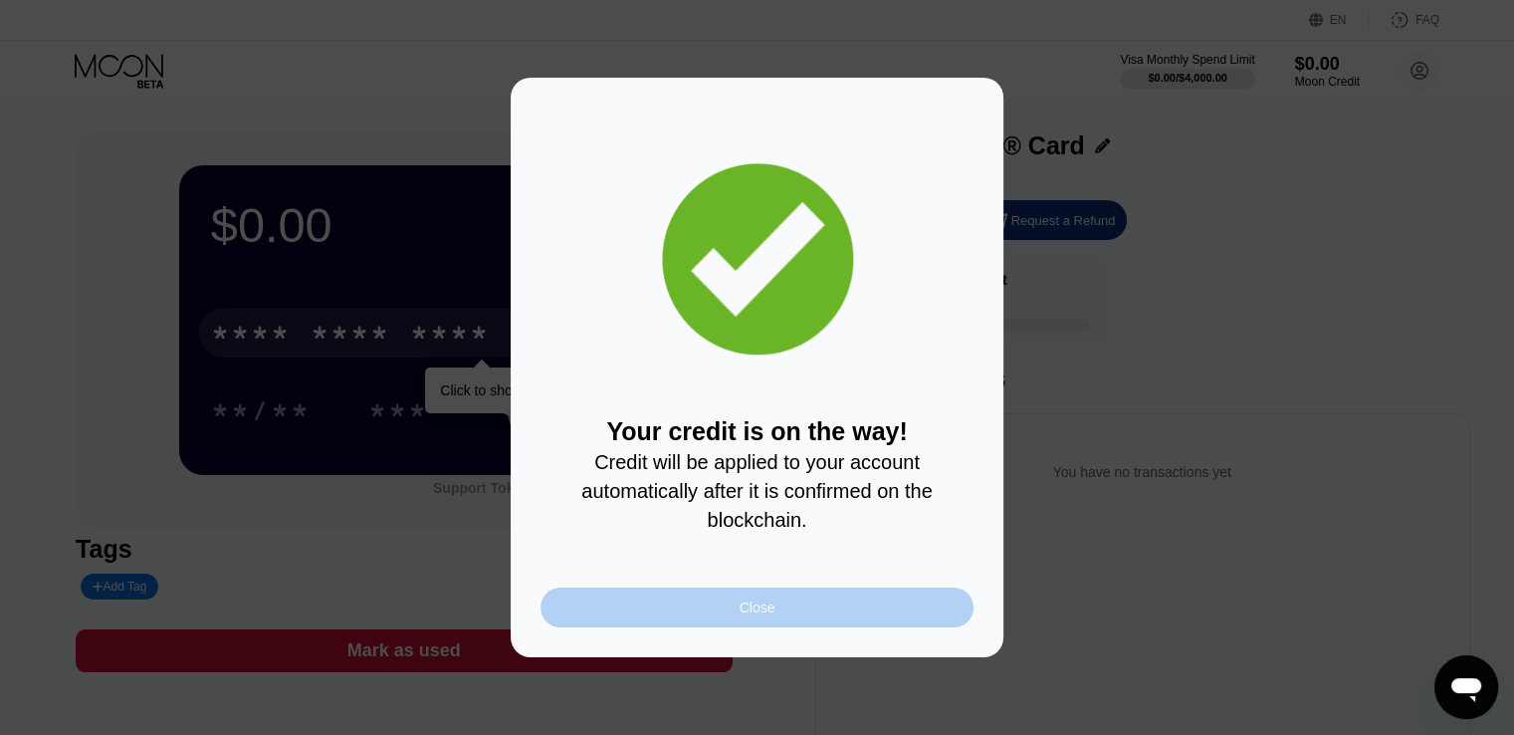
click at [788, 622] on div "Close" at bounding box center [757, 607] width 433 height 40
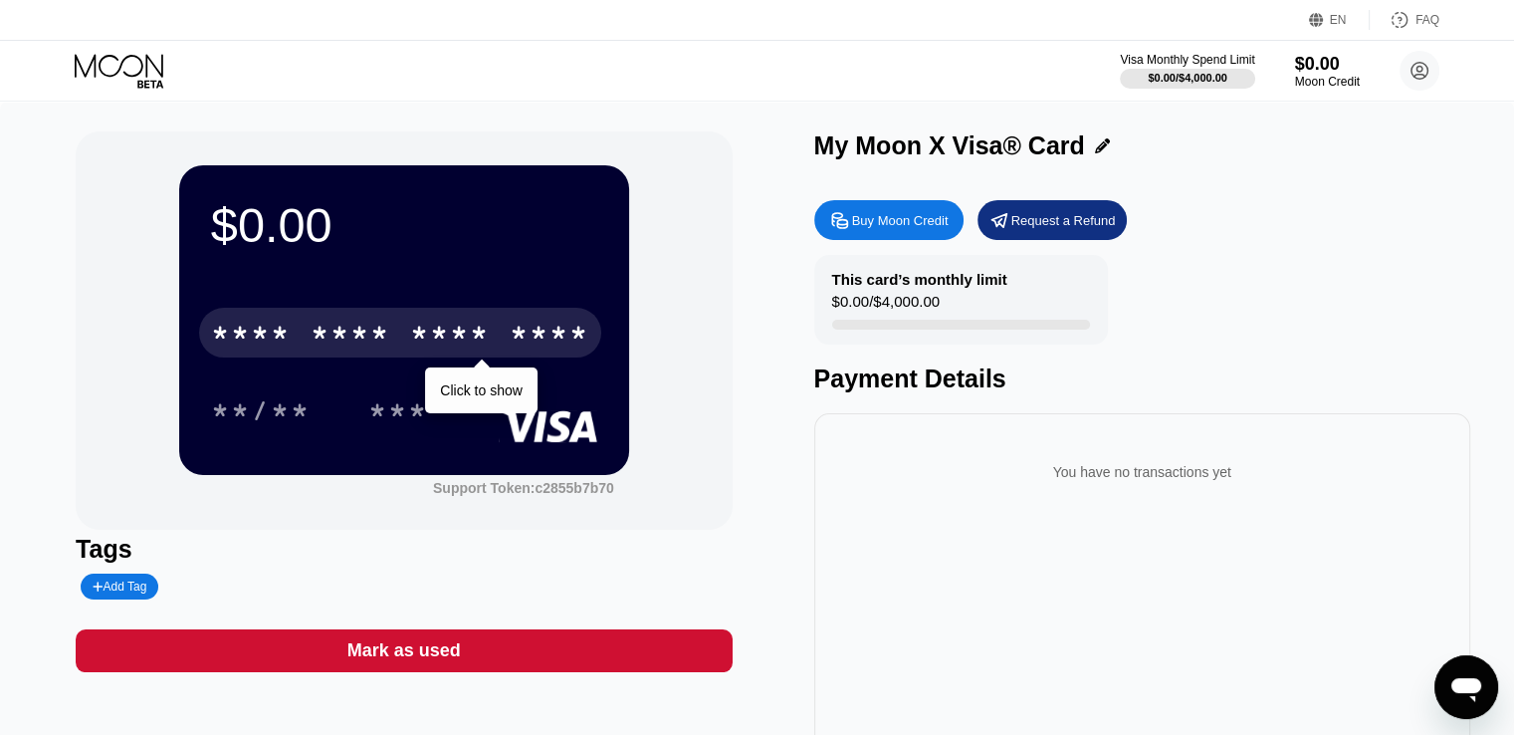
click at [510, 324] on div "****" at bounding box center [550, 336] width 80 height 32
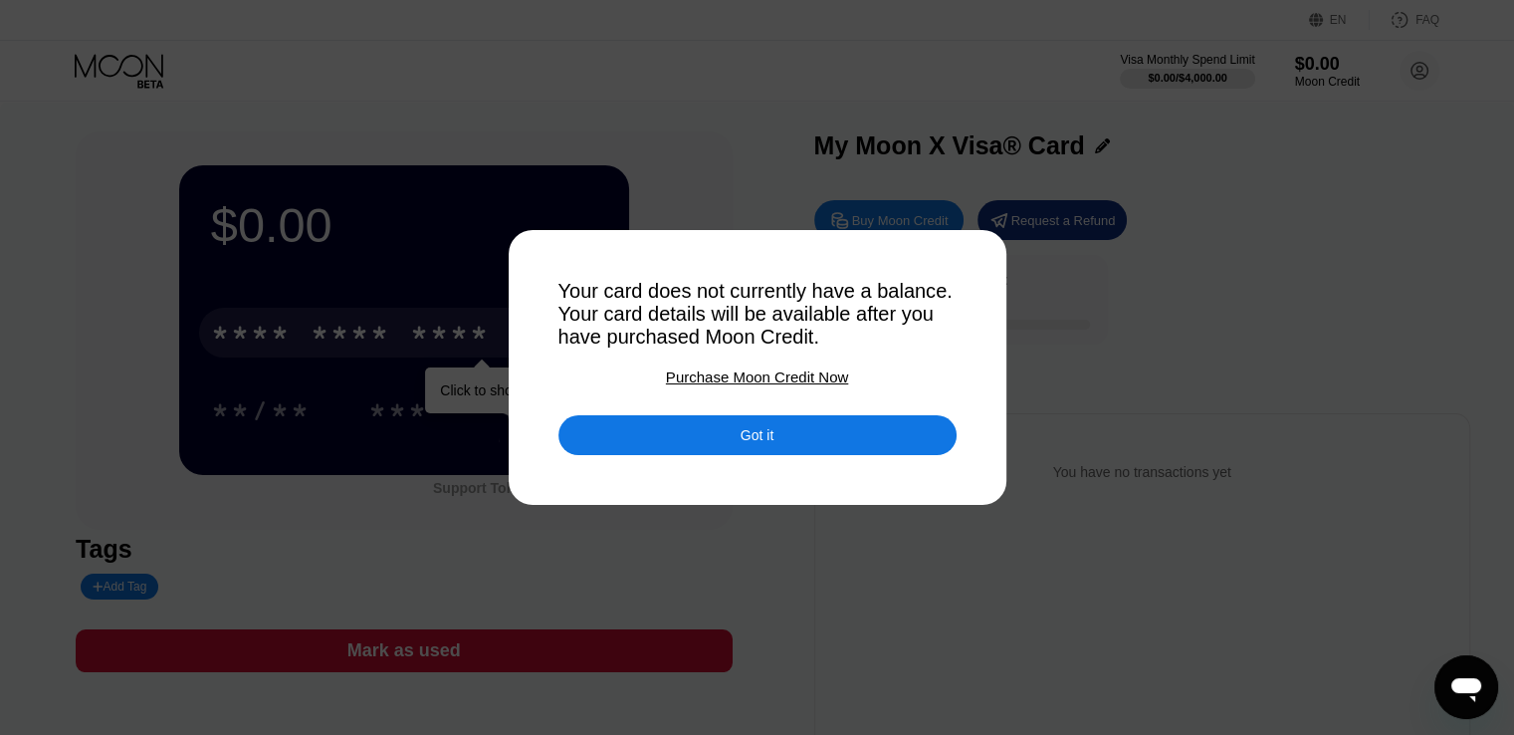
click at [649, 439] on div "Got it" at bounding box center [758, 435] width 398 height 40
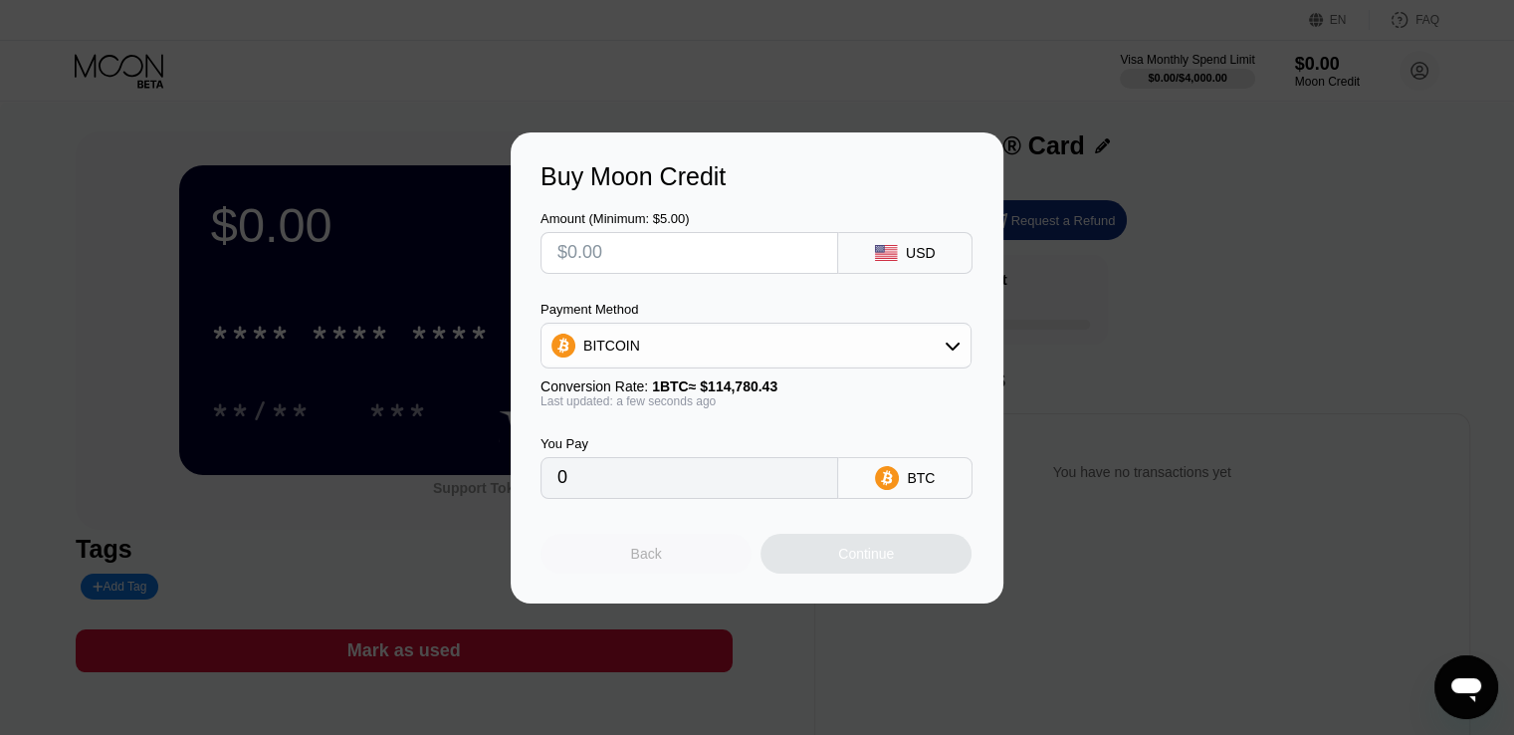
click at [697, 567] on div "Back" at bounding box center [646, 554] width 211 height 40
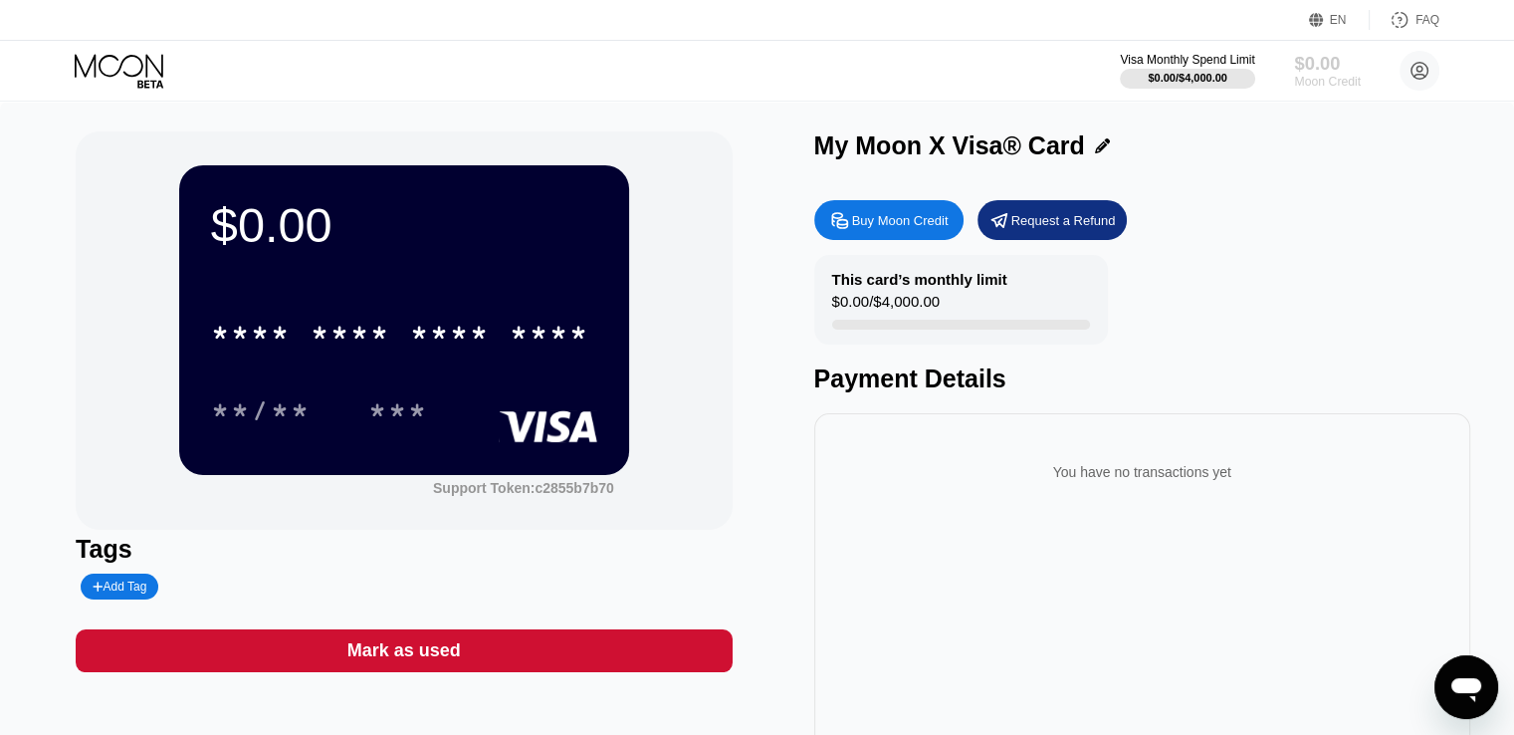
click at [1322, 67] on div "$0.00" at bounding box center [1327, 63] width 67 height 21
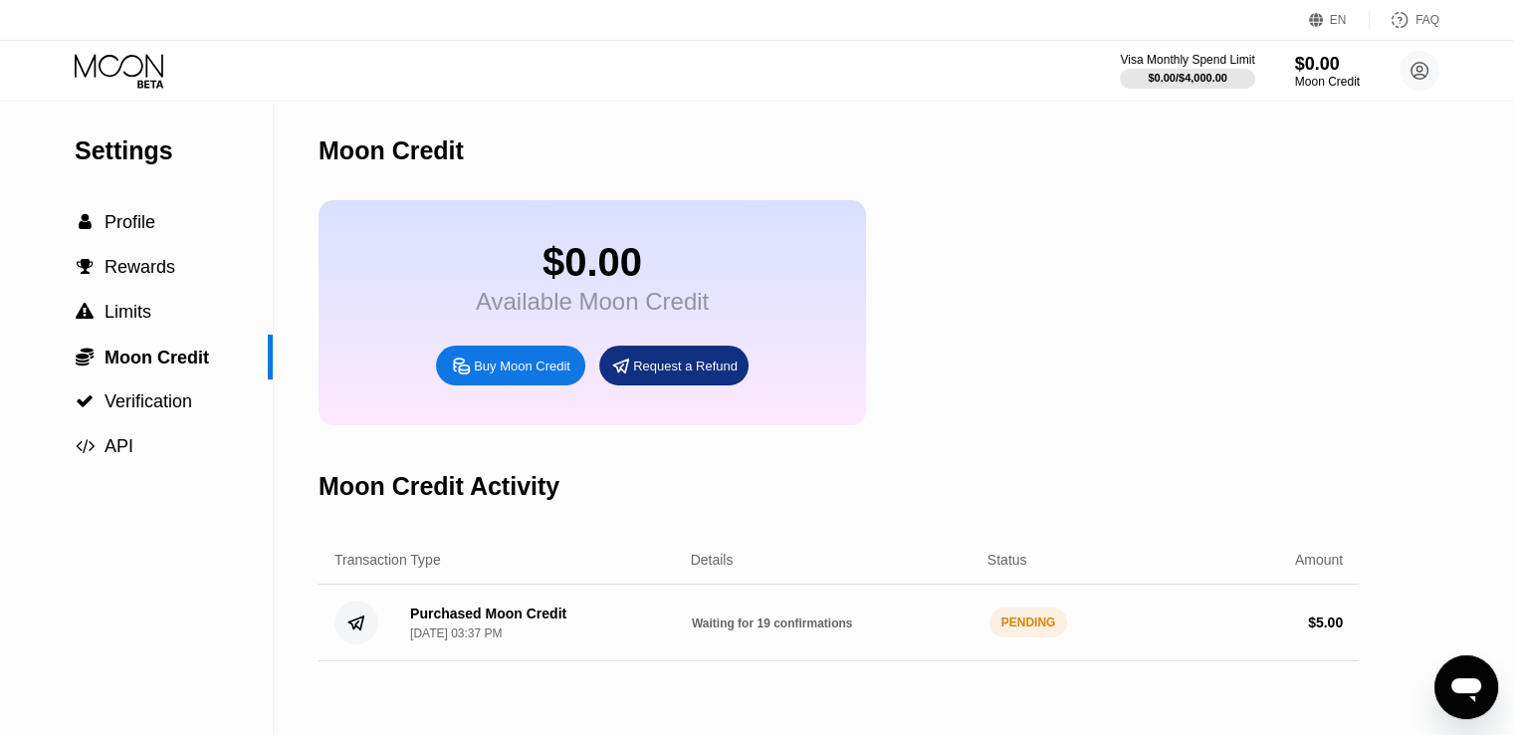
scroll to position [100, 0]
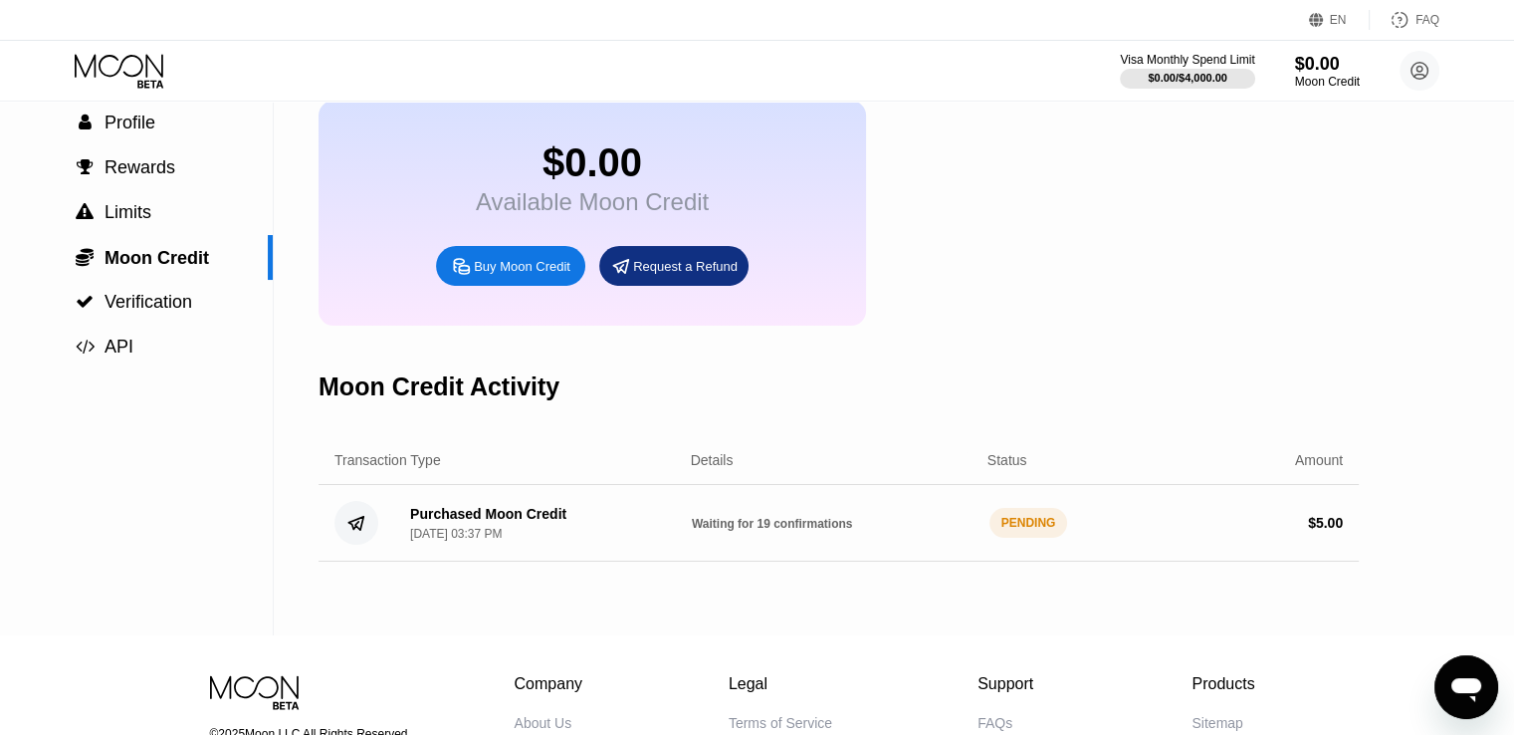
click at [1016, 538] on div "PENDING" at bounding box center [1029, 523] width 79 height 30
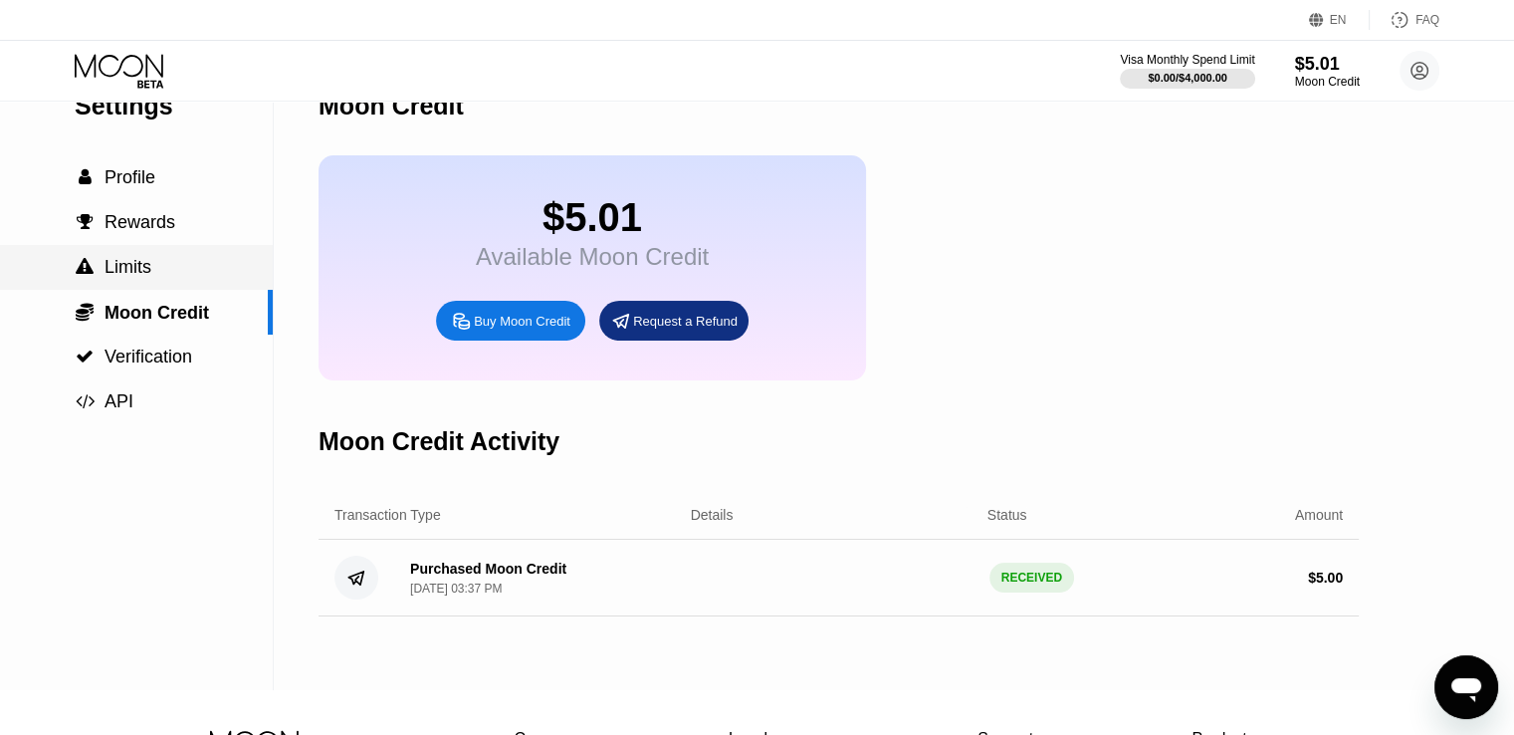
scroll to position [0, 0]
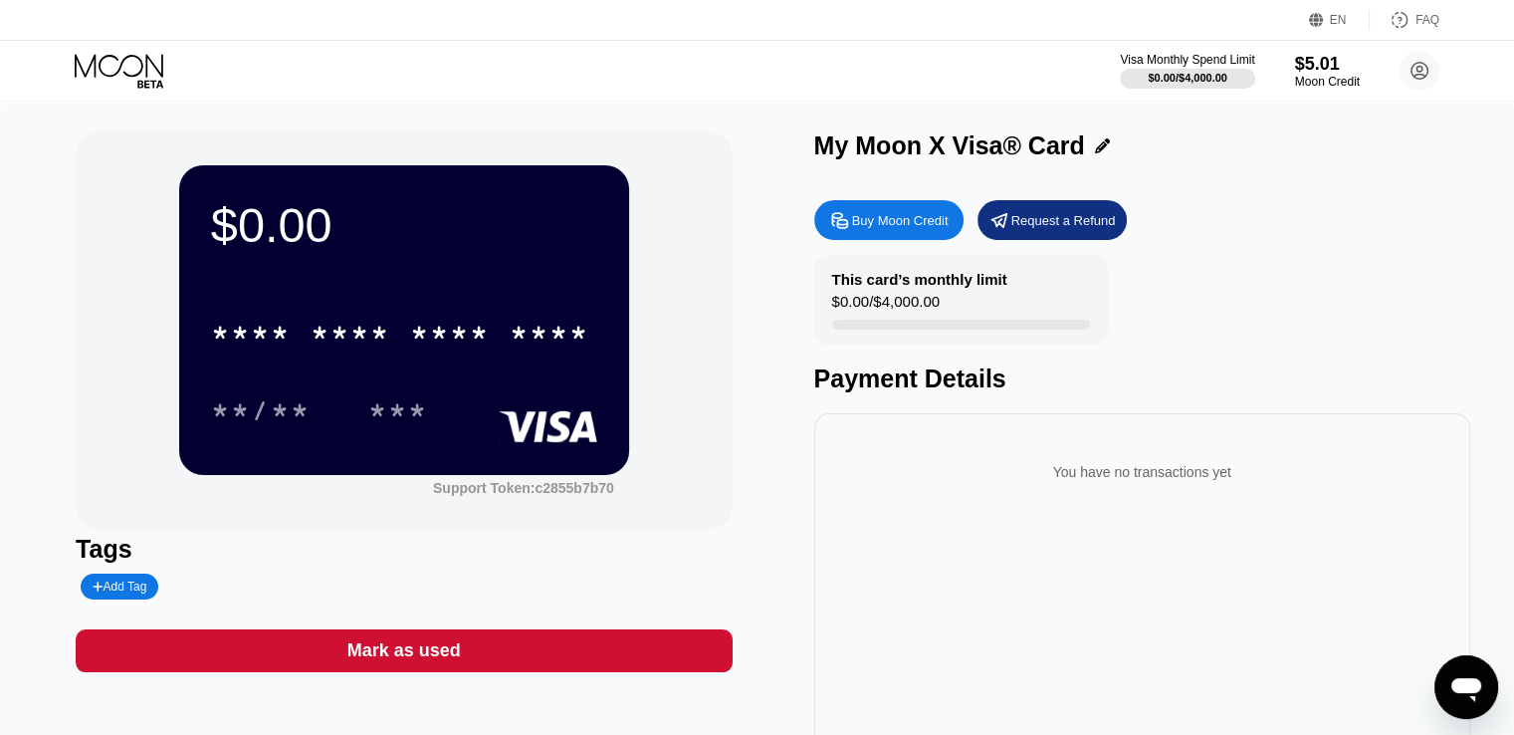
click at [485, 375] on div "* * * * * * * * * * * * **** **/** ***" at bounding box center [404, 351] width 386 height 117
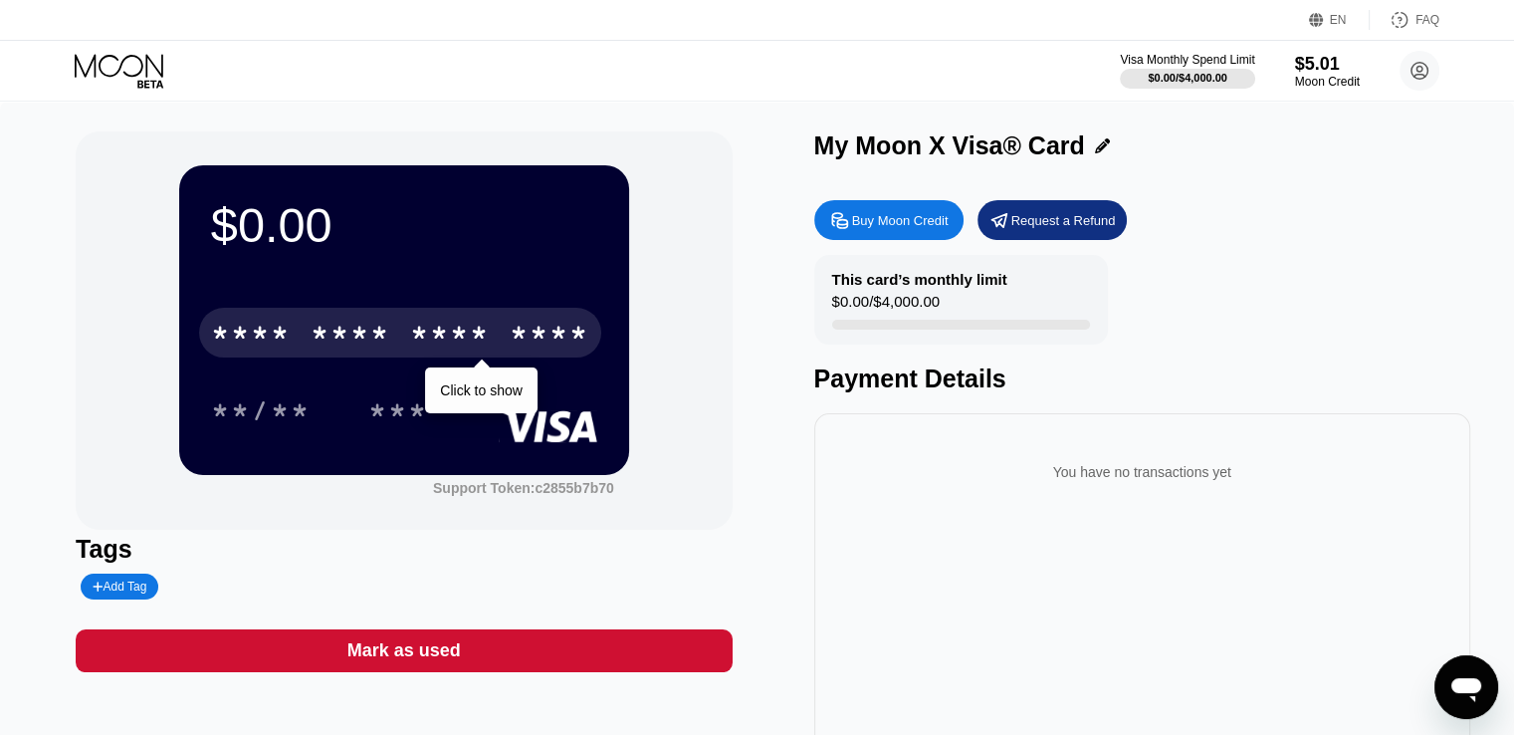
click at [500, 353] on div "* * * * * * * * * * * * ****" at bounding box center [400, 333] width 402 height 50
click at [518, 334] on div "2089" at bounding box center [550, 336] width 80 height 32
